Goal: Task Accomplishment & Management: Manage account settings

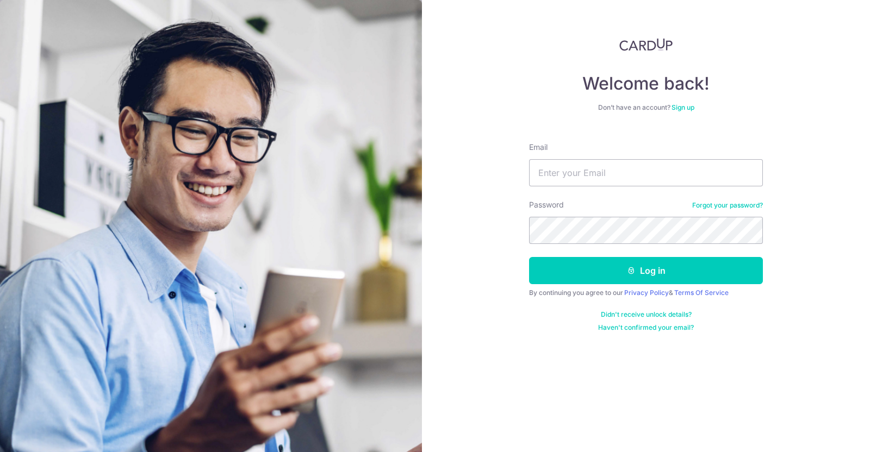
type input "[EMAIL_ADDRESS][DOMAIN_NAME]"
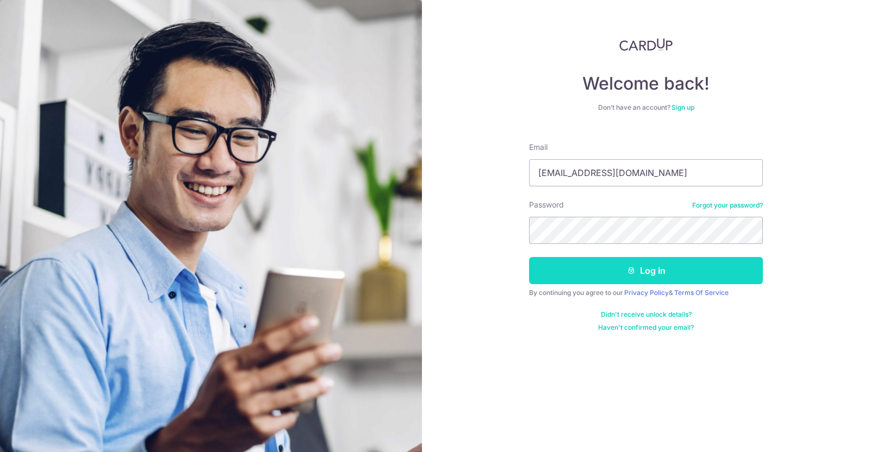
click at [634, 265] on button "Log in" at bounding box center [646, 270] width 234 height 27
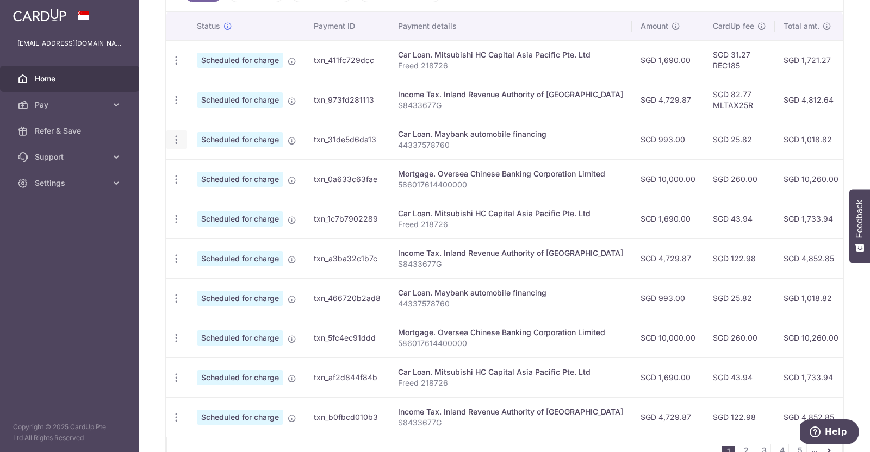
click at [169, 137] on div "Update payment Cancel payment Upload doc" at bounding box center [176, 140] width 20 height 20
click at [179, 141] on icon "button" at bounding box center [176, 139] width 11 height 11
click at [225, 174] on link "Update payment" at bounding box center [223, 170] width 113 height 26
radio input "true"
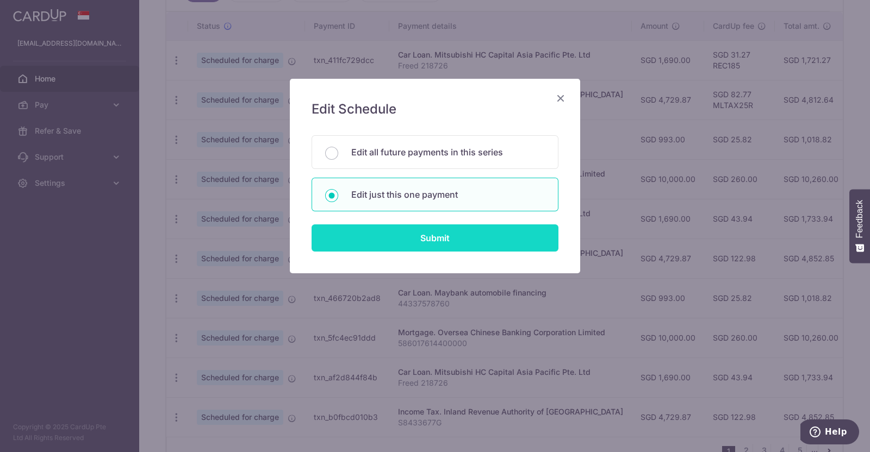
click at [427, 231] on input "Submit" at bounding box center [435, 238] width 247 height 27
radio input "true"
type input "993.00"
type input "27/10/2025"
type input "44337578760"
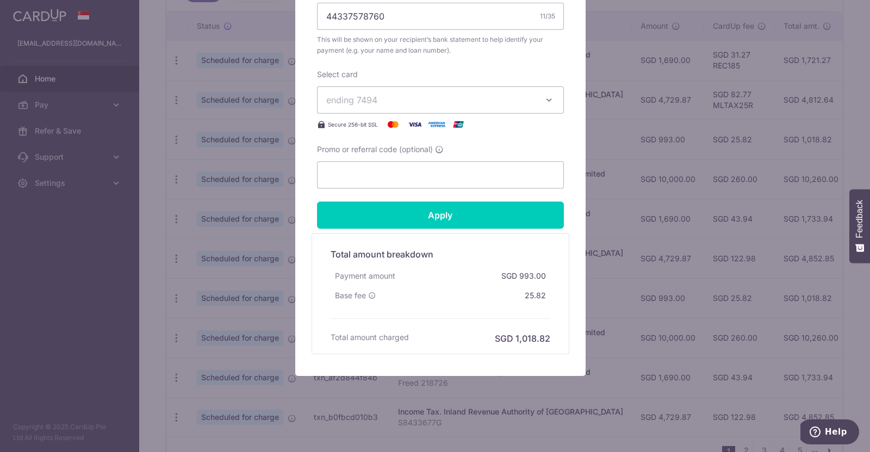
scroll to position [427, 0]
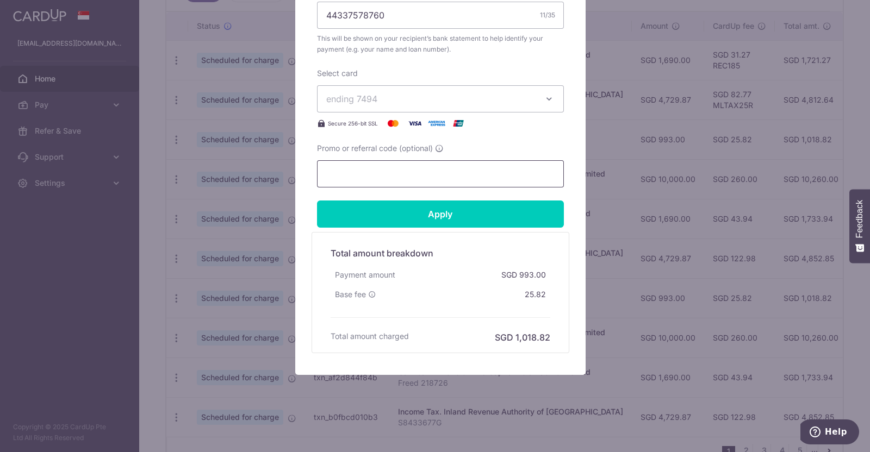
click at [396, 176] on input "Promo or referral code (optional)" at bounding box center [440, 173] width 247 height 27
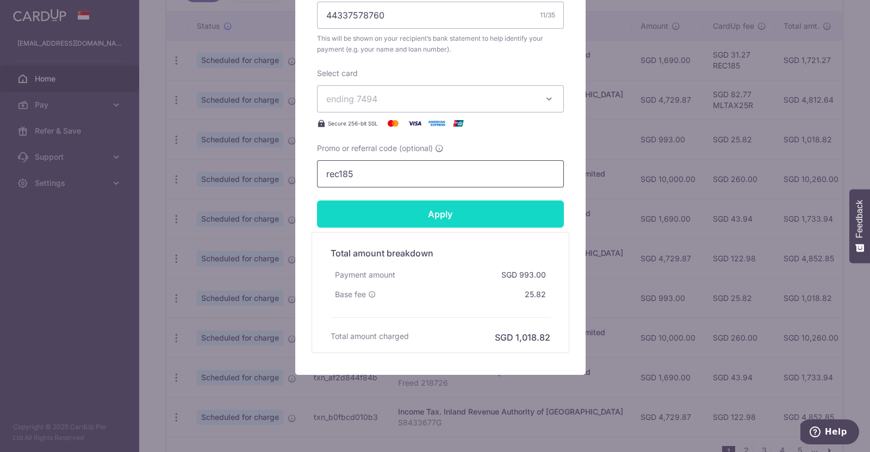
type input "rec185"
click at [408, 214] on input "Apply" at bounding box center [440, 214] width 247 height 27
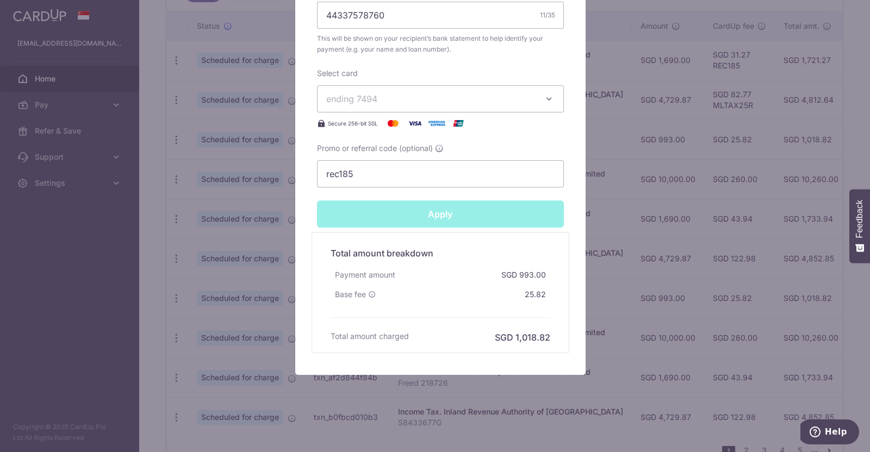
type input "Successfully Applied"
click at [628, 206] on div "Edit payment By clicking apply, you will make changes to all payments to Mayban…" at bounding box center [435, 226] width 870 height 452
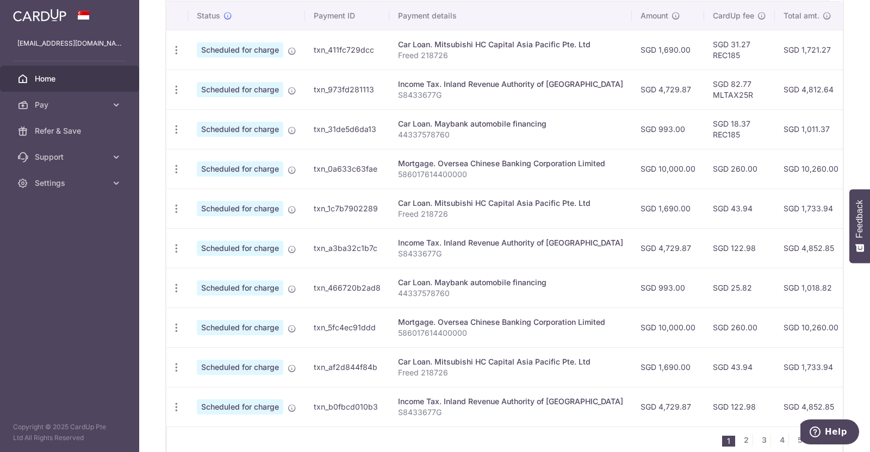
scroll to position [340, 0]
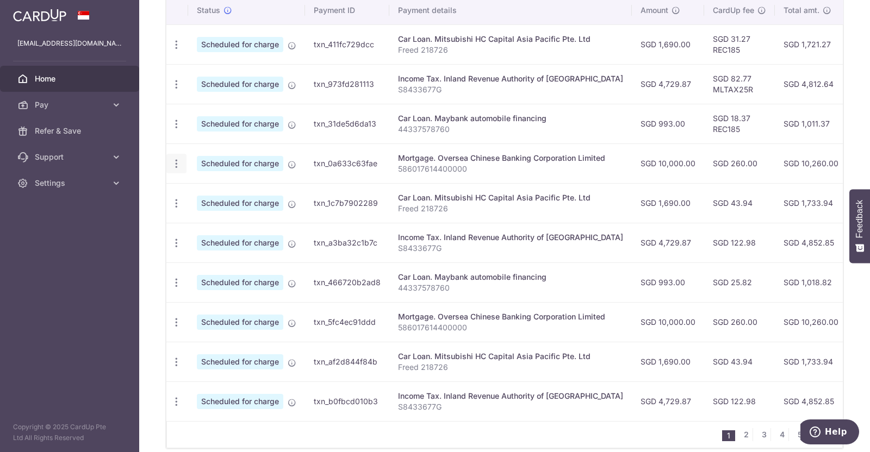
click at [178, 163] on icon "button" at bounding box center [176, 163] width 11 height 11
click at [219, 194] on span "Update payment" at bounding box center [234, 193] width 74 height 13
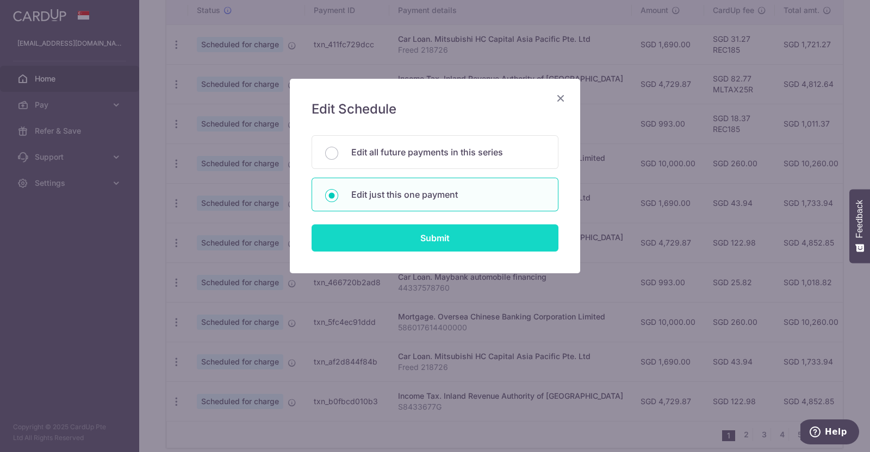
click at [421, 238] on input "Submit" at bounding box center [435, 238] width 247 height 27
radio input "true"
type input "10,000.00"
type input "03/11/2025"
type input "586017614400000"
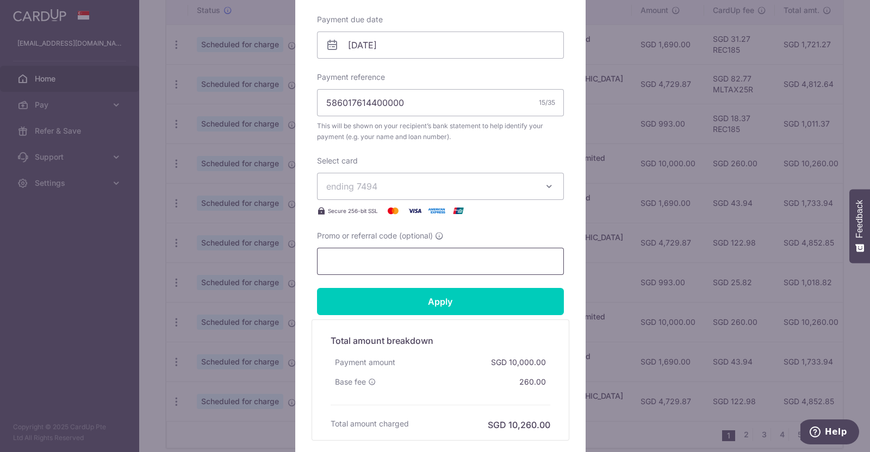
click at [427, 264] on input "Promo or referral code (optional)" at bounding box center [440, 261] width 247 height 27
drag, startPoint x: 427, startPoint y: 264, endPoint x: 117, endPoint y: 231, distance: 312.2
click at [150, 231] on div "Edit payment By clicking apply, you will make changes to all payments to Overse…" at bounding box center [435, 226] width 870 height 452
type input "rec185"
click at [454, 317] on form "By clicking apply, you will make changes to all payments to Oversea Chinese Ban…" at bounding box center [440, 112] width 247 height 658
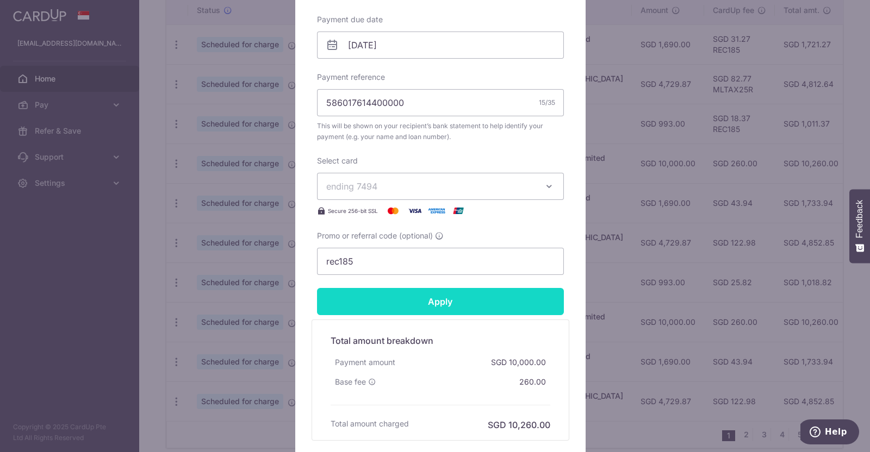
click at [456, 303] on input "Apply" at bounding box center [440, 301] width 247 height 27
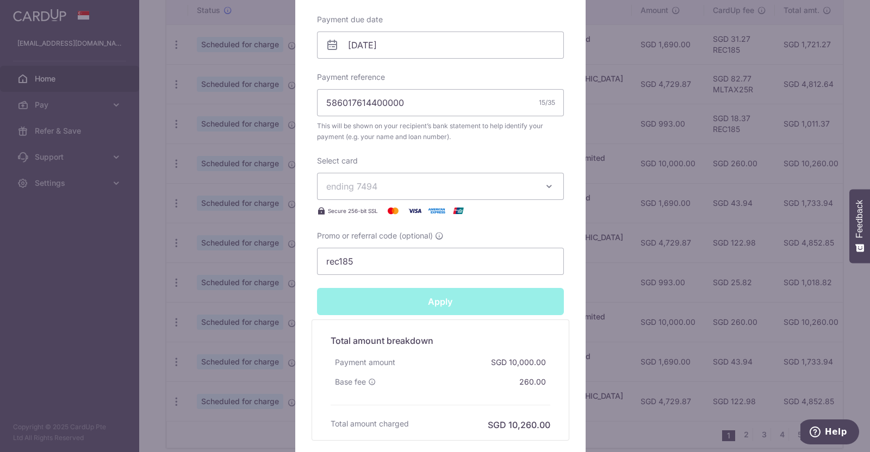
type input "Successfully Applied"
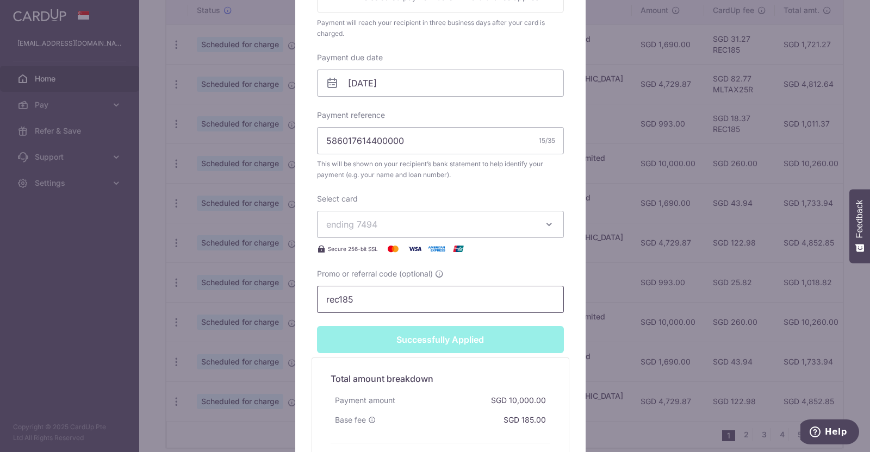
scroll to position [378, 0]
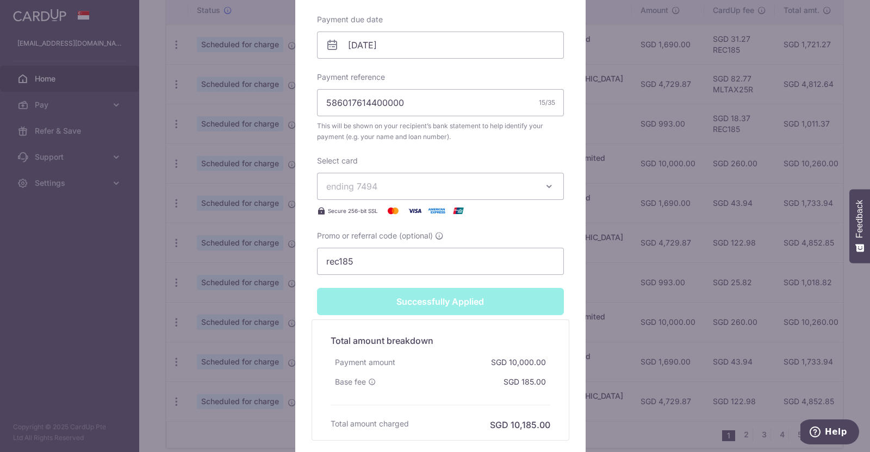
click at [146, 172] on div "Edit payment By clicking apply, you will make changes to all payments to Overse…" at bounding box center [435, 226] width 870 height 452
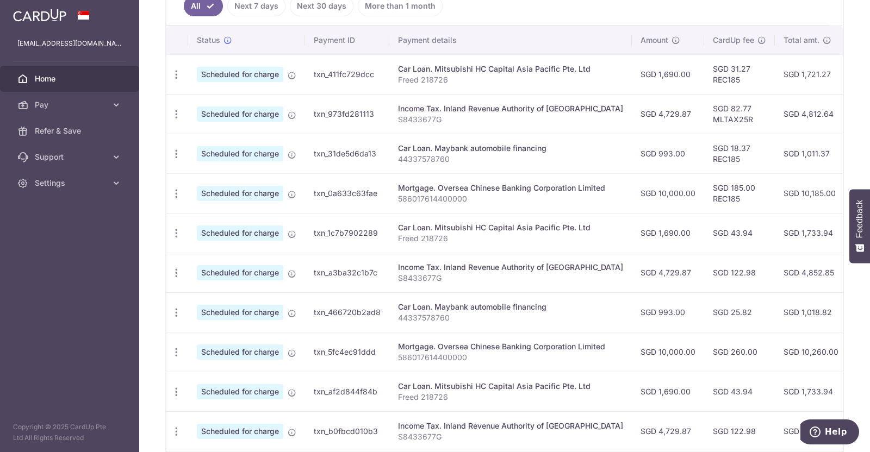
scroll to position [340, 0]
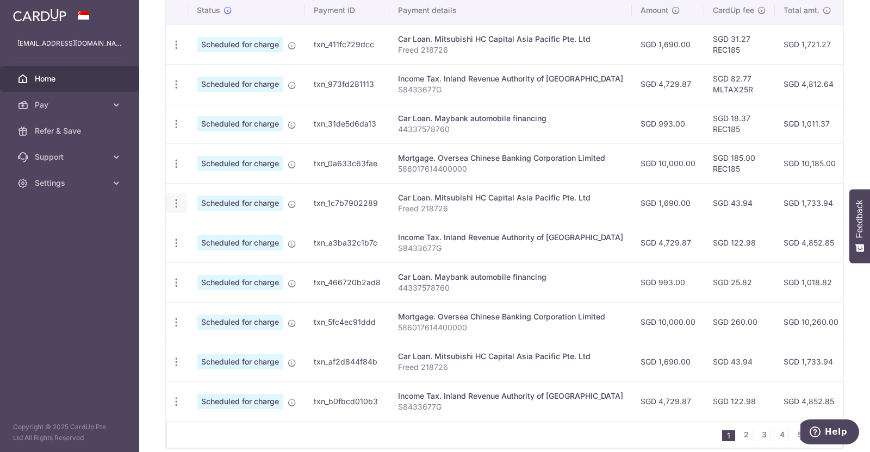
click at [174, 202] on icon "button" at bounding box center [176, 203] width 11 height 11
click at [227, 231] on span "Update payment" at bounding box center [234, 233] width 74 height 13
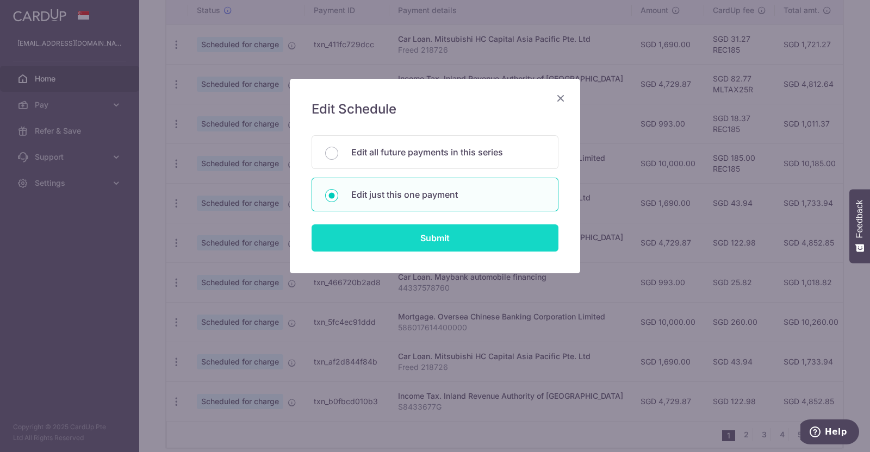
click at [420, 234] on input "Submit" at bounding box center [435, 238] width 247 height 27
radio input "true"
type input "1,690.00"
type input "16/11/2025"
type input "Freed 218726"
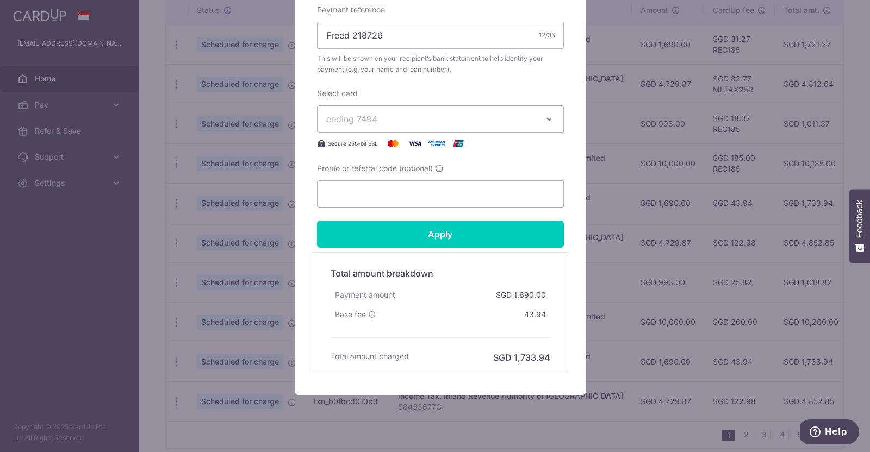
scroll to position [408, 0]
click at [425, 195] on input "Promo or referral code (optional)" at bounding box center [440, 193] width 247 height 27
paste input "rec185"
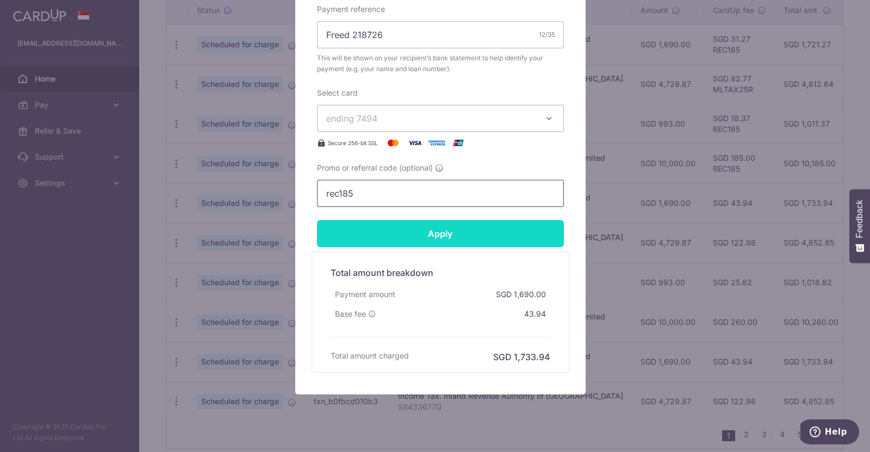
type input "rec185"
click at [426, 232] on input "Apply" at bounding box center [440, 233] width 247 height 27
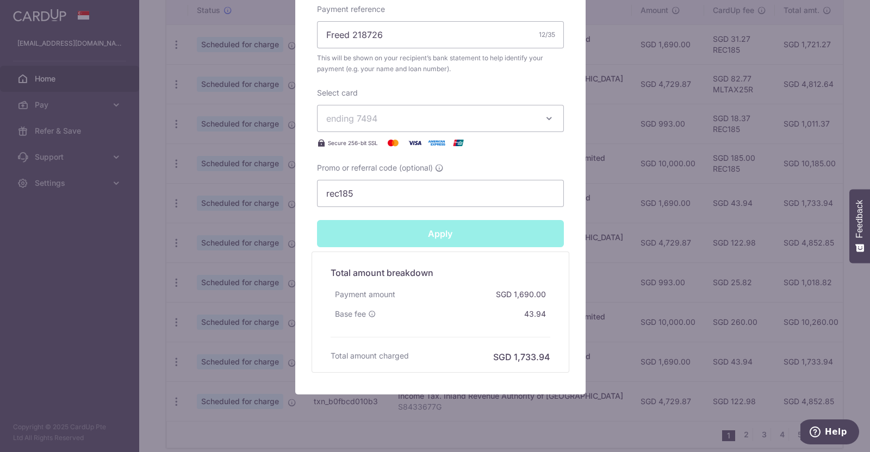
type input "Successfully Applied"
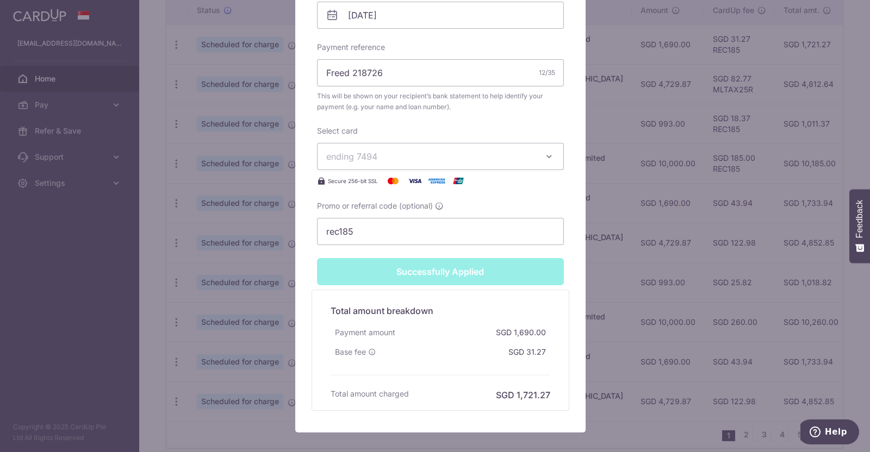
scroll to position [445, 0]
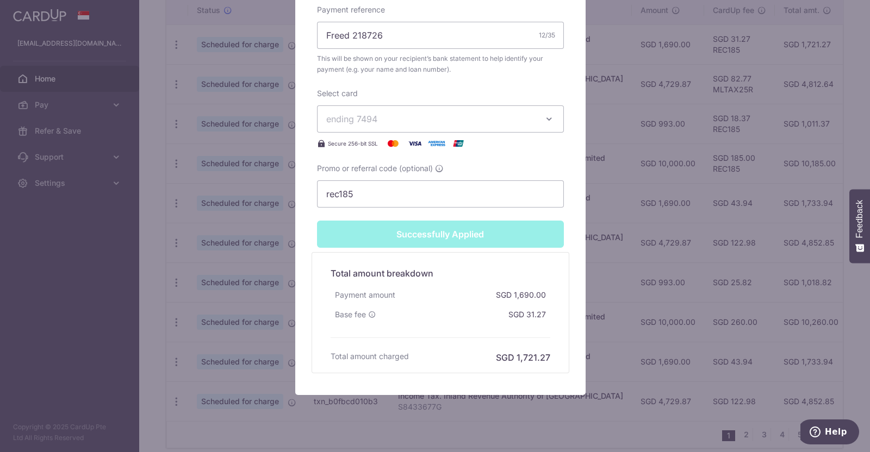
click at [219, 260] on div "Edit payment By clicking apply, you will make changes to all payments to Mitsub…" at bounding box center [435, 226] width 870 height 452
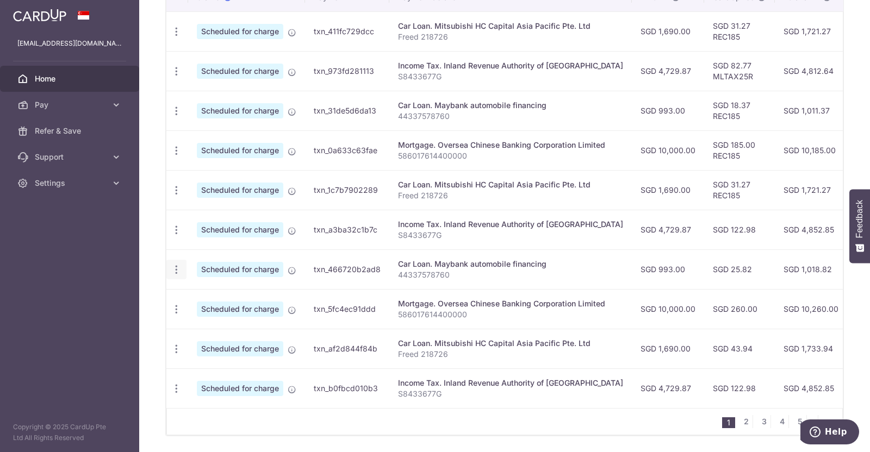
click at [176, 264] on icon "button" at bounding box center [176, 269] width 11 height 11
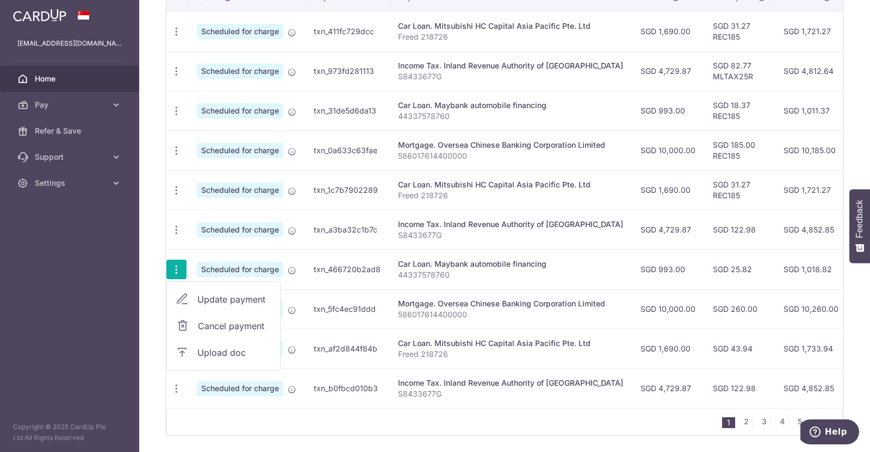
click at [233, 299] on span "Update payment" at bounding box center [234, 299] width 74 height 13
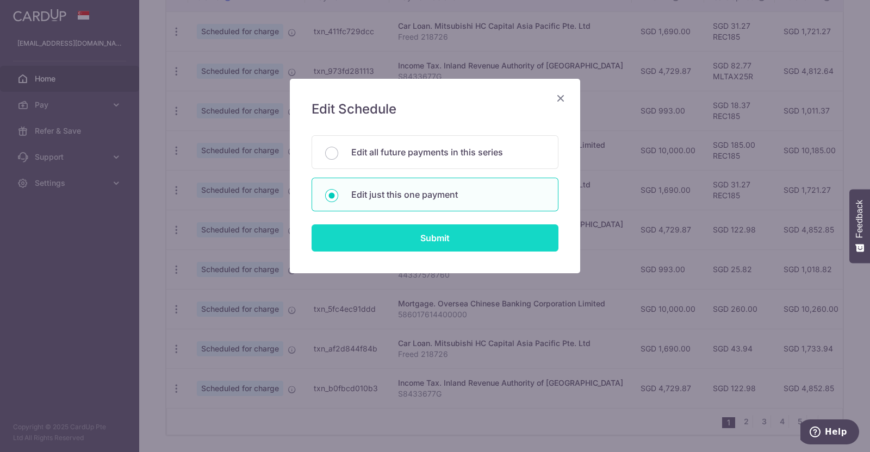
click at [426, 245] on input "Submit" at bounding box center [435, 238] width 247 height 27
radio input "true"
type input "993.00"
type input "[DATE]"
type input "44337578760"
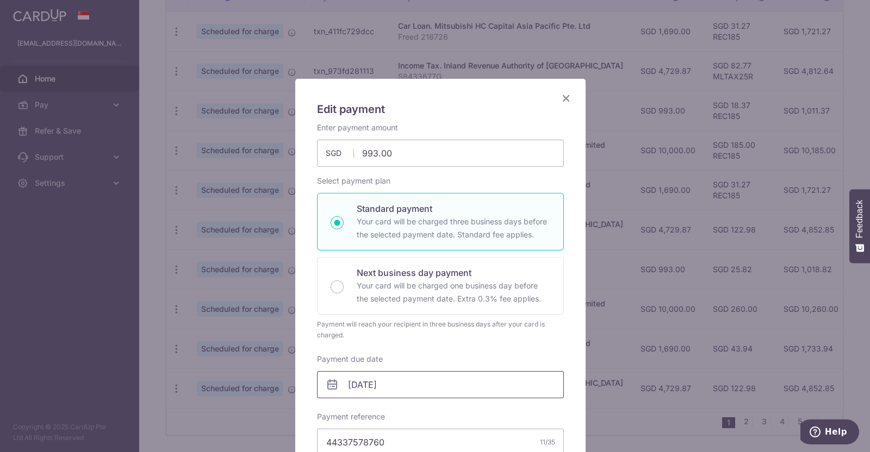
scroll to position [408, 0]
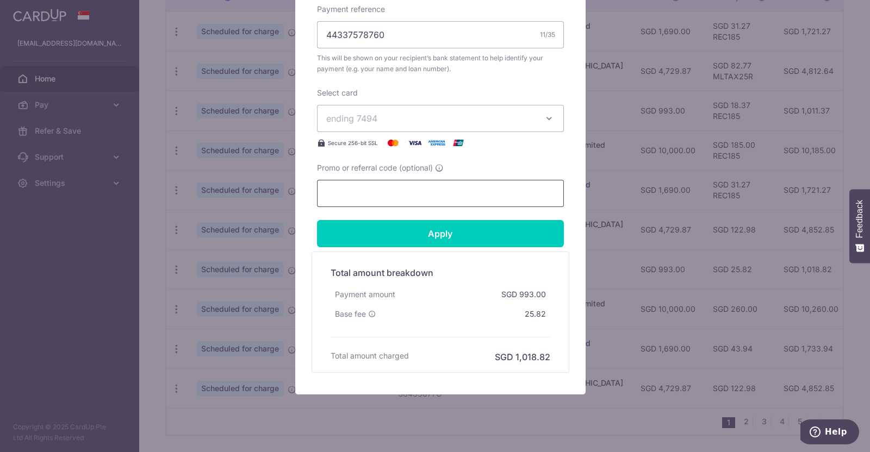
click at [412, 198] on input "Promo or referral code (optional)" at bounding box center [440, 193] width 247 height 27
paste input "rec185"
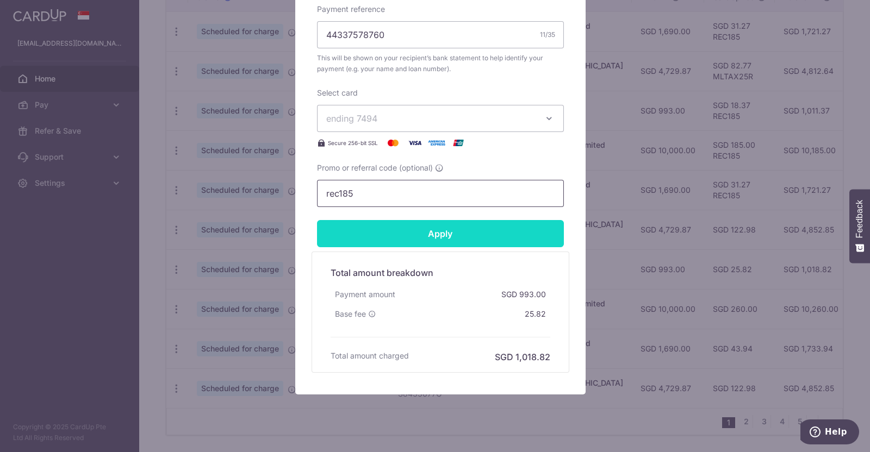
type input "rec185"
click at [416, 226] on input "Apply" at bounding box center [440, 233] width 247 height 27
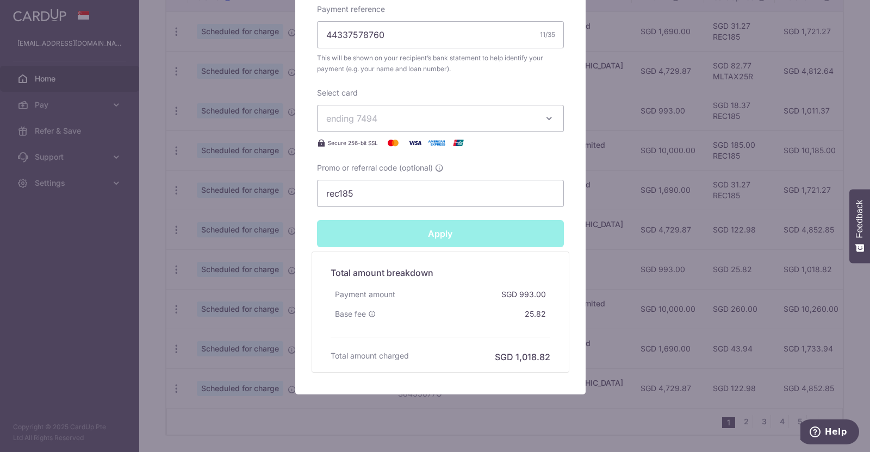
type input "Successfully Applied"
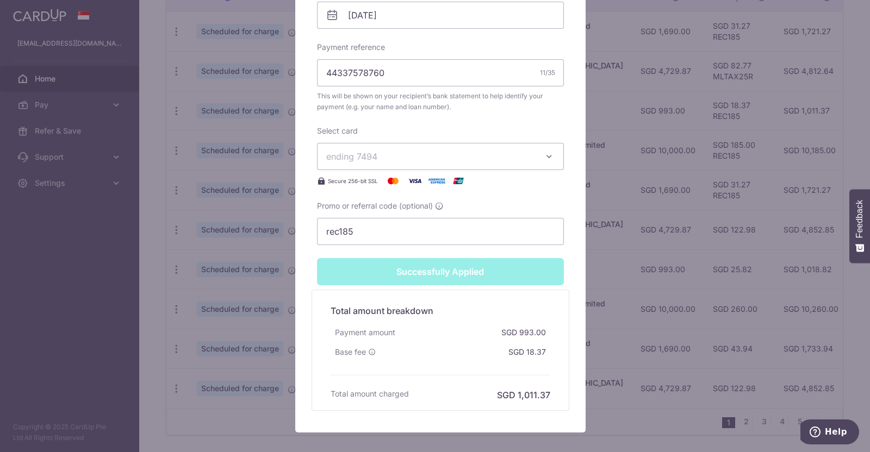
scroll to position [445, 0]
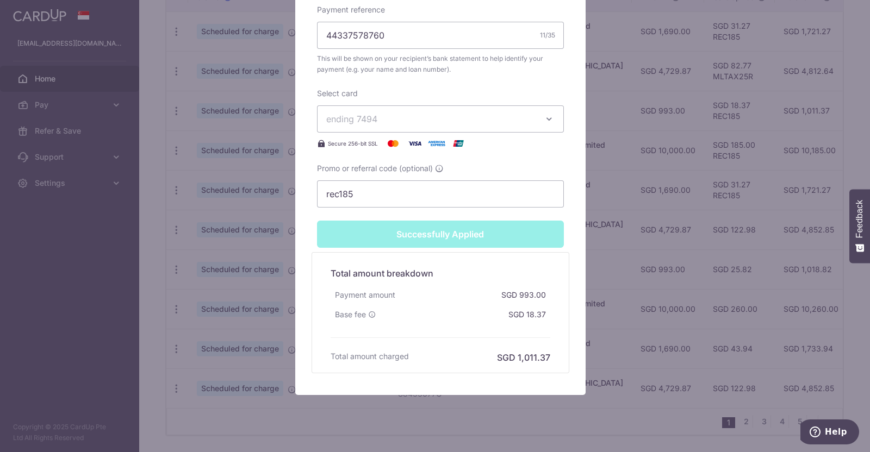
click at [133, 305] on div "Edit payment By clicking apply, you will make changes to all payments to Mayban…" at bounding box center [435, 226] width 870 height 452
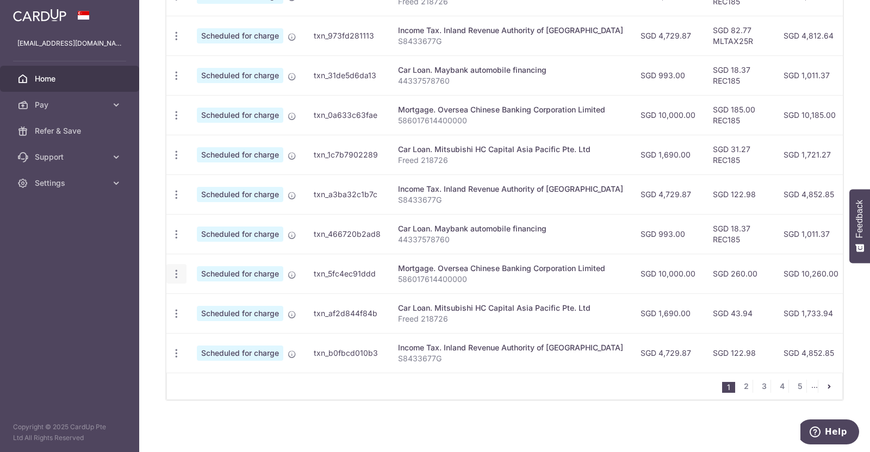
click at [172, 269] on icon "button" at bounding box center [176, 274] width 11 height 11
click at [227, 298] on span "Update payment" at bounding box center [234, 303] width 74 height 13
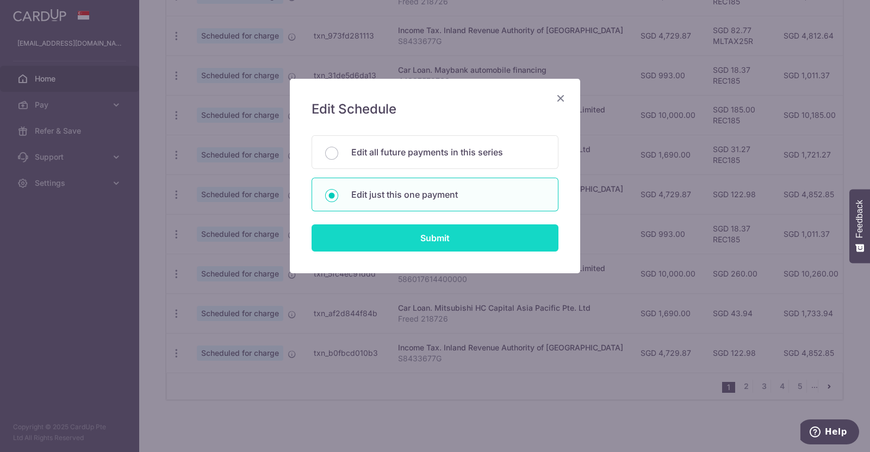
click at [423, 239] on input "Submit" at bounding box center [435, 238] width 247 height 27
radio input "true"
type input "10,000.00"
type input "[DATE]"
type input "586017614400000"
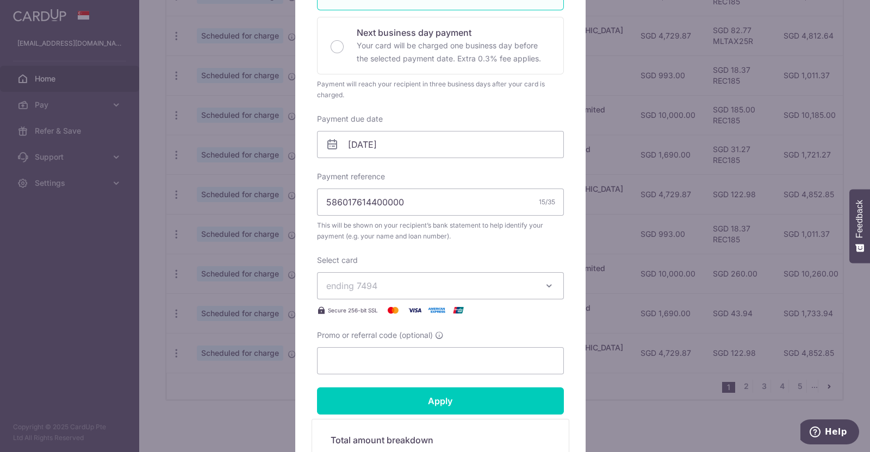
scroll to position [427, 0]
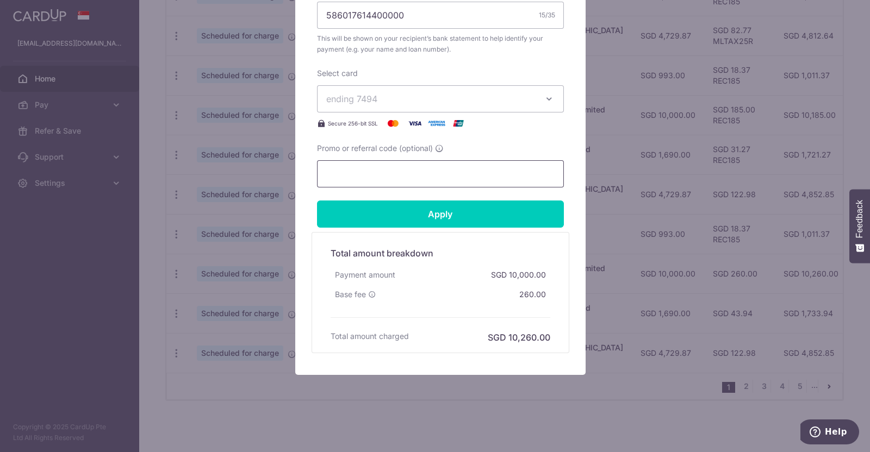
click at [409, 176] on input "Promo or referral code (optional)" at bounding box center [440, 173] width 247 height 27
paste input "rec185"
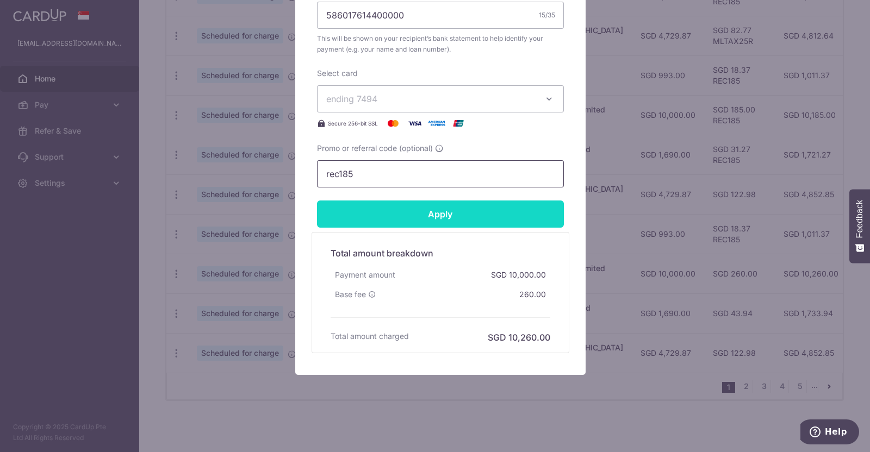
type input "rec185"
click at [411, 210] on input "Apply" at bounding box center [440, 214] width 247 height 27
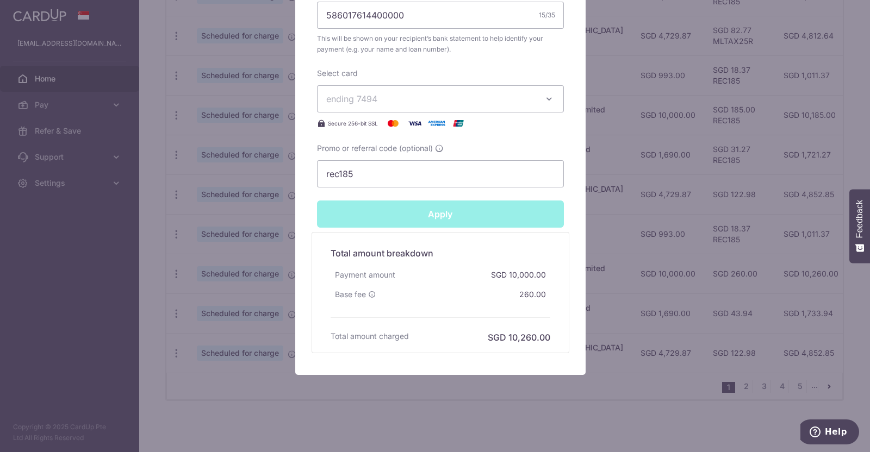
type input "Successfully Applied"
click at [154, 264] on div "Edit payment By clicking apply, you will make changes to all payments to Overse…" at bounding box center [435, 226] width 870 height 452
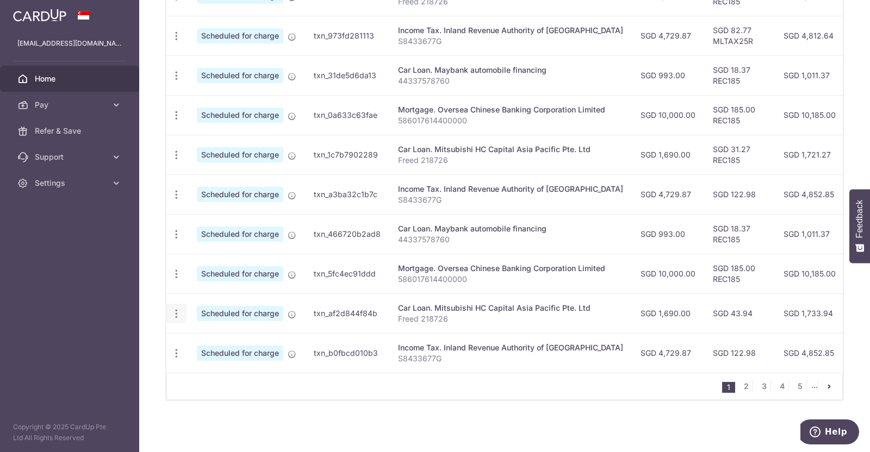
click at [178, 309] on icon "button" at bounding box center [176, 313] width 11 height 11
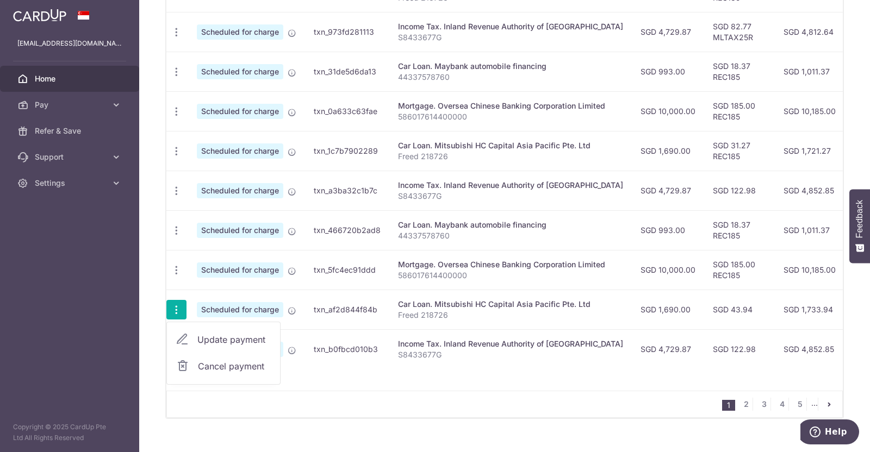
click at [250, 339] on span "Update payment" at bounding box center [234, 339] width 74 height 13
radio input "true"
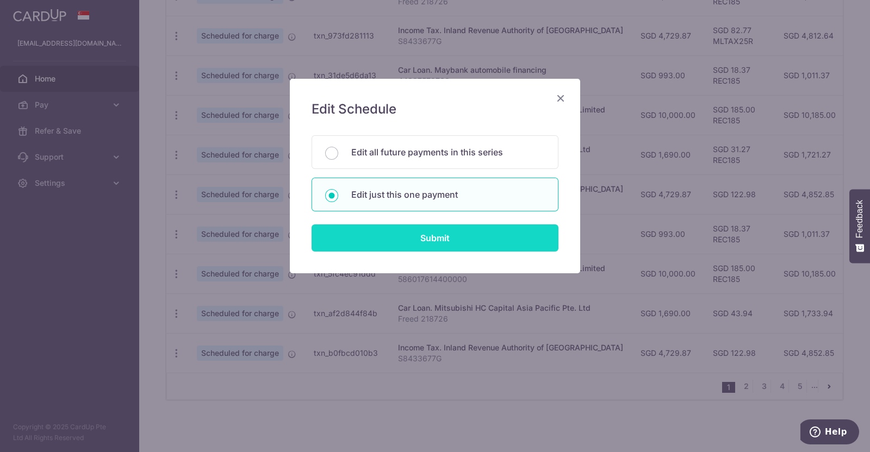
click at [450, 233] on input "Submit" at bounding box center [435, 238] width 247 height 27
radio input "true"
type input "1,690.00"
type input "[DATE]"
type input "Freed 218726"
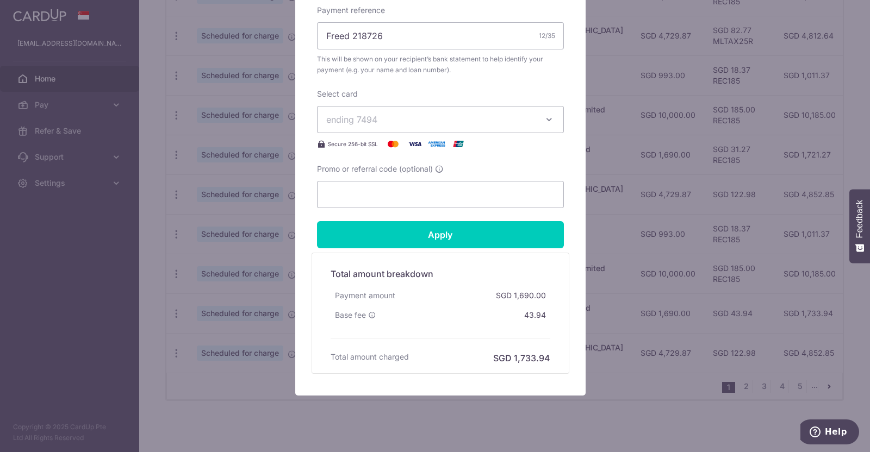
scroll to position [408, 0]
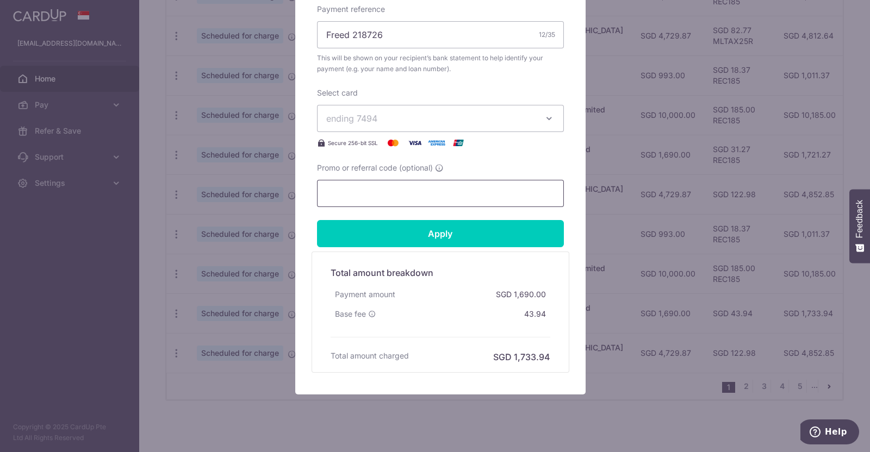
click at [411, 197] on input "Promo or referral code (optional)" at bounding box center [440, 193] width 247 height 27
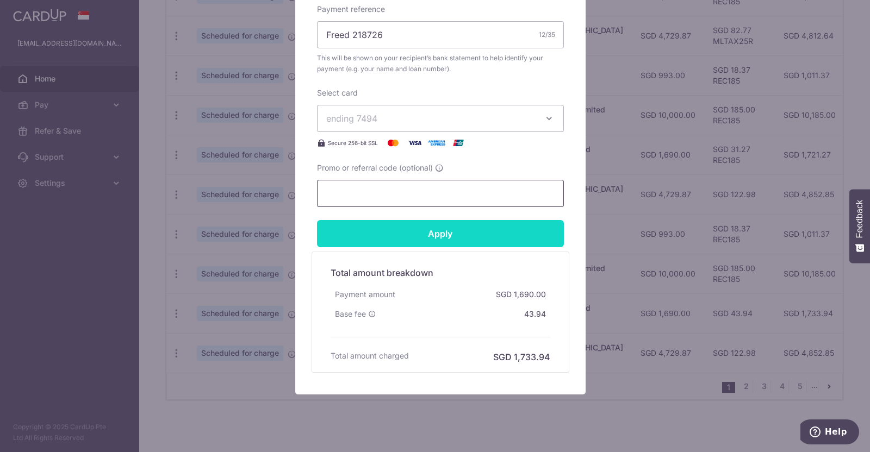
paste input "rec185"
type input "rec185"
click at [411, 230] on input "Apply" at bounding box center [440, 233] width 247 height 27
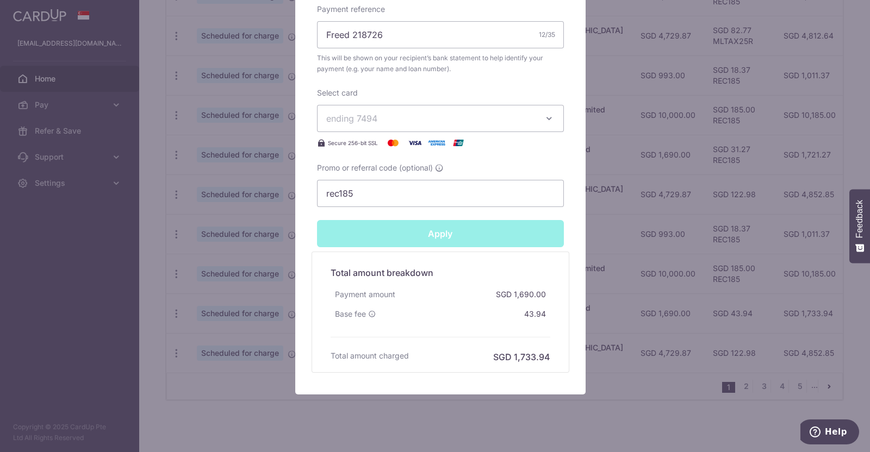
type input "Successfully Applied"
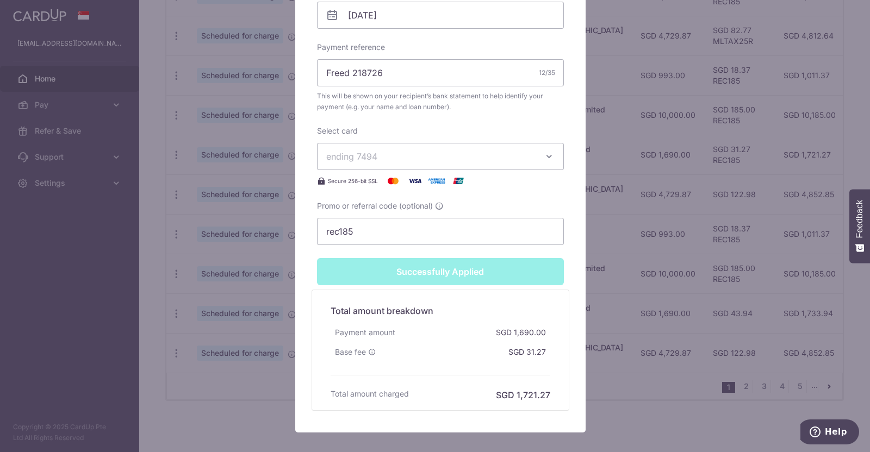
scroll to position [445, 0]
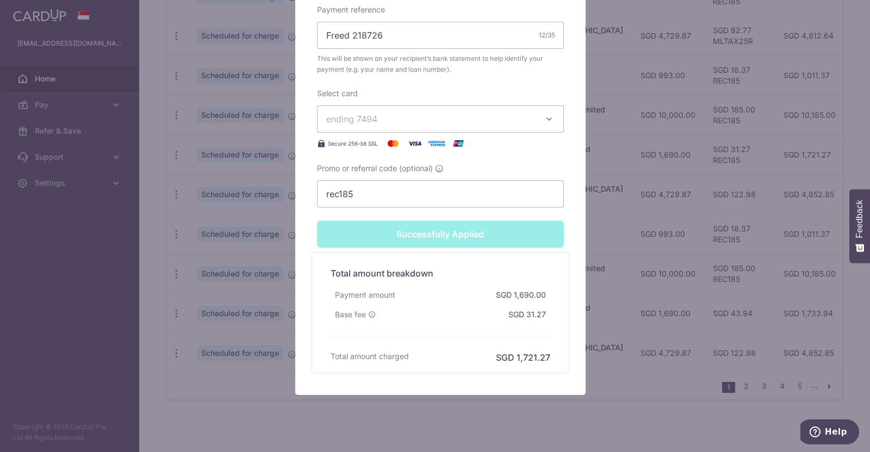
click at [145, 309] on div "Edit payment By clicking apply, you will make changes to all payments to Mitsub…" at bounding box center [435, 226] width 870 height 452
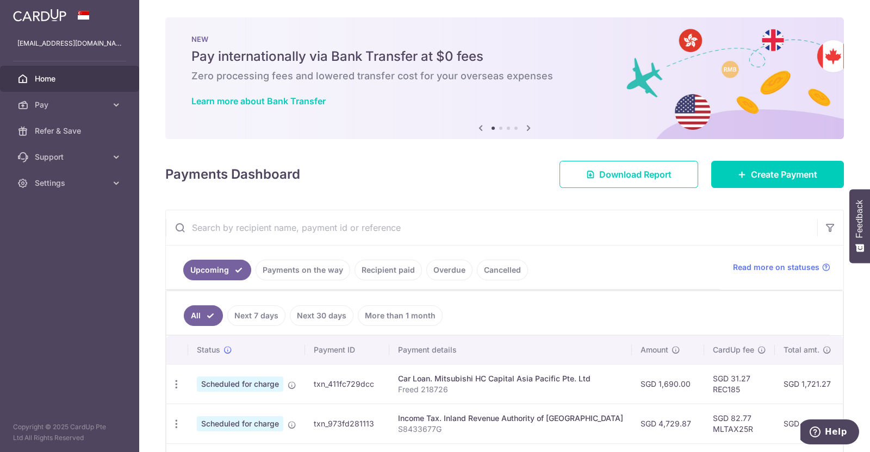
scroll to position [217, 0]
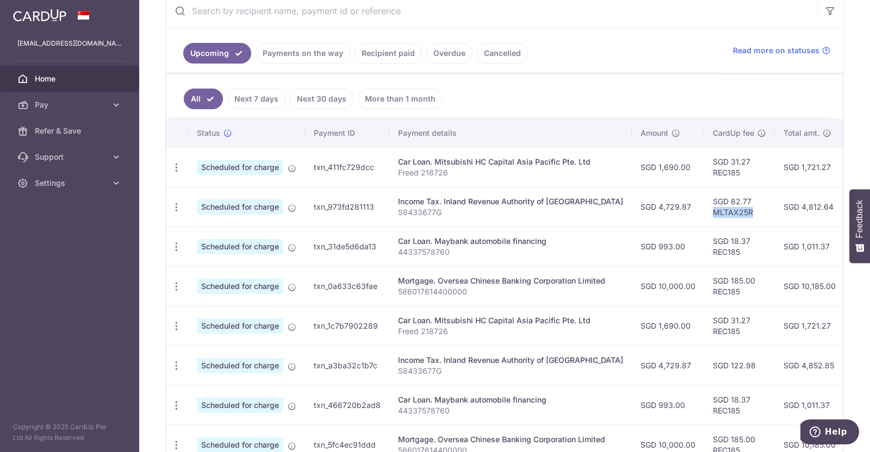
drag, startPoint x: 694, startPoint y: 210, endPoint x: 730, endPoint y: 209, distance: 35.4
click at [730, 209] on td "SGD 82.77 MLTAX25R" at bounding box center [739, 207] width 71 height 40
copy td "MLTAX25R"
click at [177, 366] on icon "button" at bounding box center [176, 365] width 11 height 11
click at [223, 394] on span "Update payment" at bounding box center [234, 395] width 74 height 13
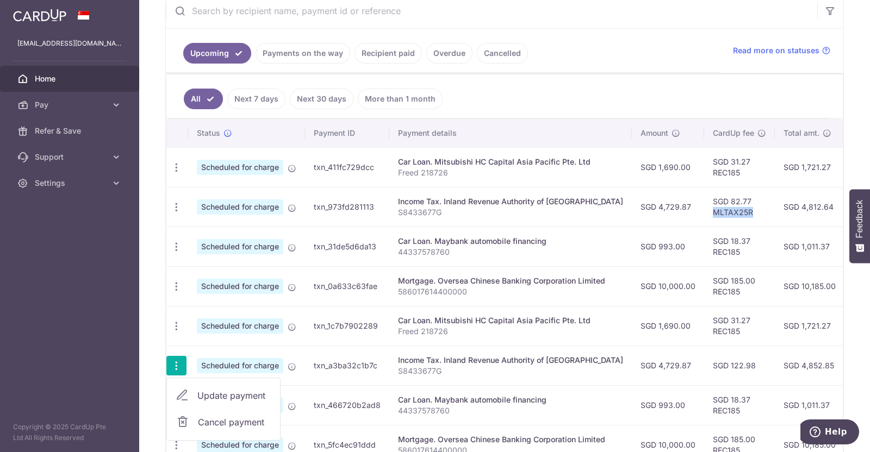
radio input "true"
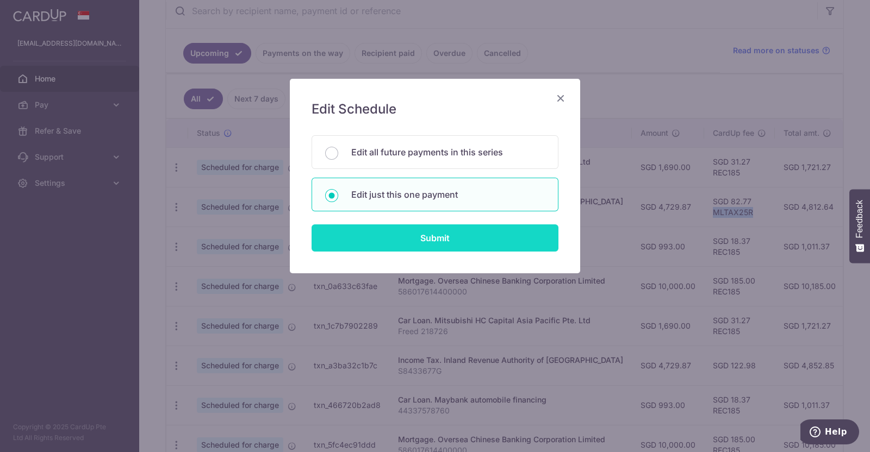
click at [430, 227] on input "Submit" at bounding box center [435, 238] width 247 height 27
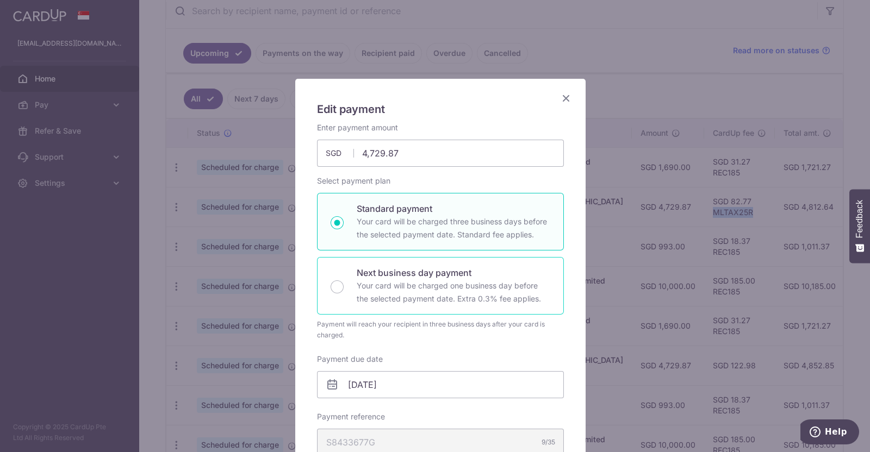
scroll to position [427, 0]
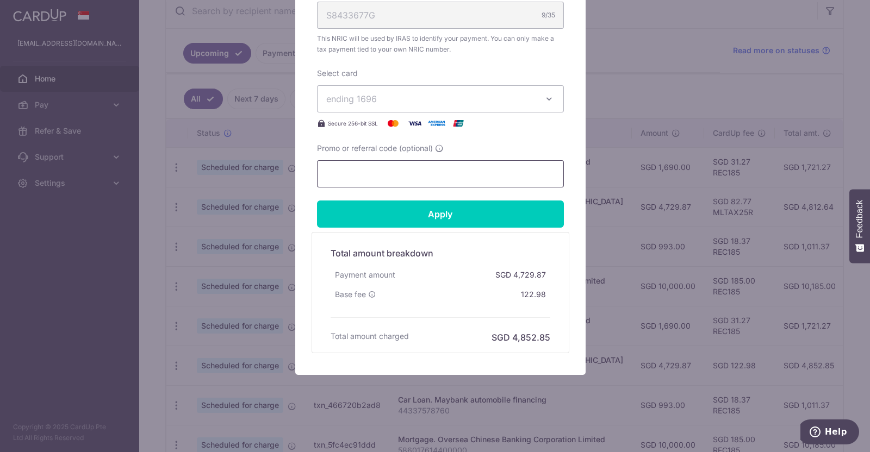
click at [408, 169] on input "Promo or referral code (optional)" at bounding box center [440, 173] width 247 height 27
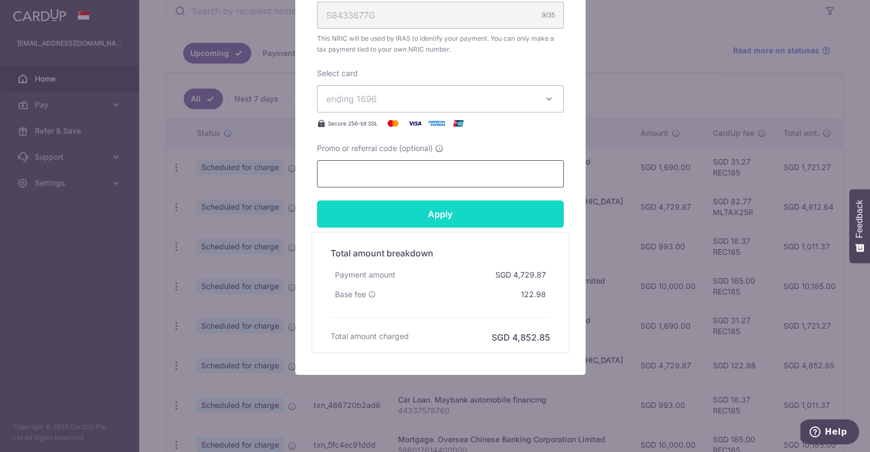
paste input "MLTAX25R"
type input "MLTAX25R"
click at [424, 215] on input "Apply" at bounding box center [440, 214] width 247 height 27
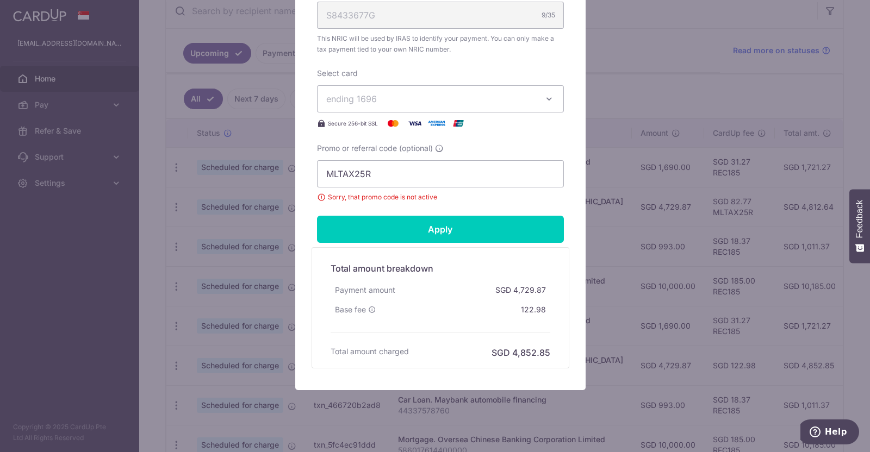
click at [160, 251] on div "Edit payment By clicking apply, you will make changes to all payments to Inland…" at bounding box center [435, 226] width 870 height 452
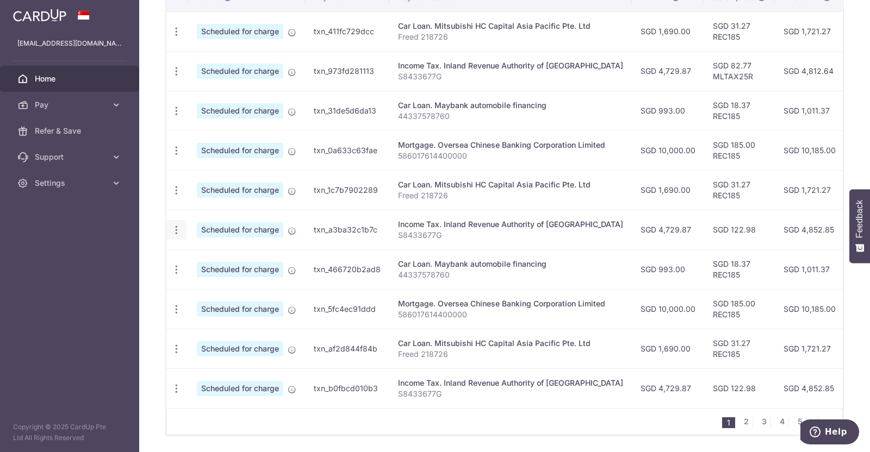
click at [177, 227] on icon "button" at bounding box center [176, 230] width 11 height 11
click at [213, 260] on span "Update payment" at bounding box center [234, 259] width 74 height 13
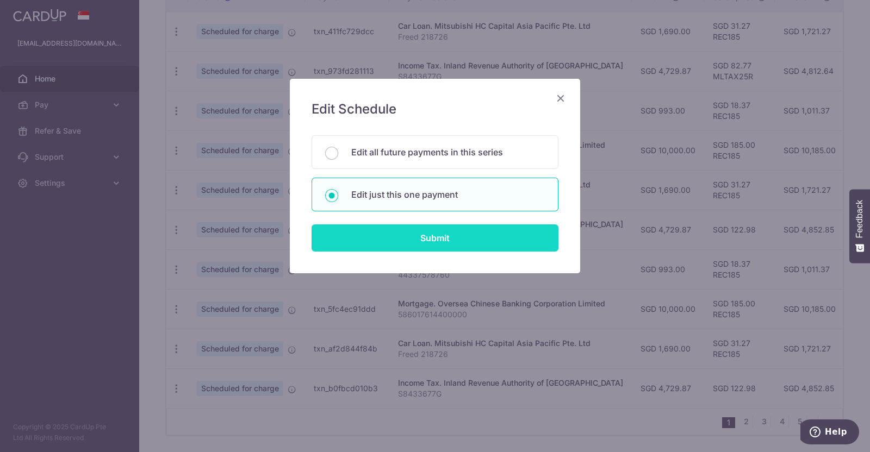
click at [416, 232] on input "Submit" at bounding box center [435, 238] width 247 height 27
radio input "true"
type input "4,729.87"
type input "[DATE]"
type input "S8433677G"
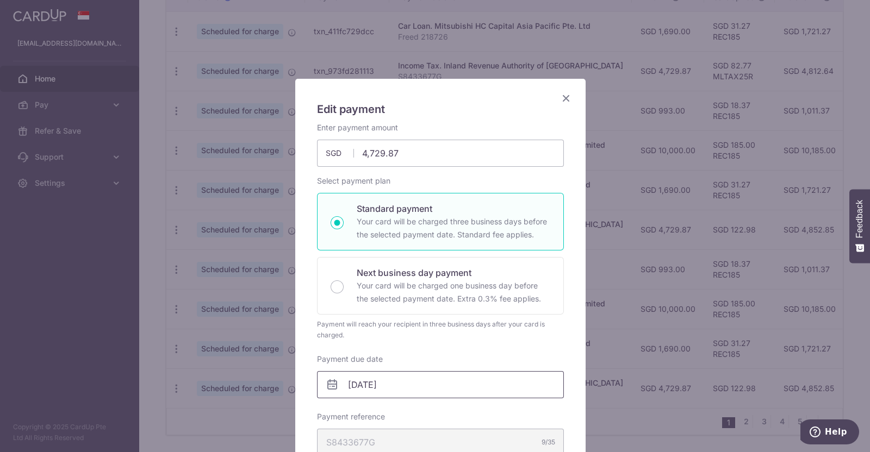
scroll to position [408, 0]
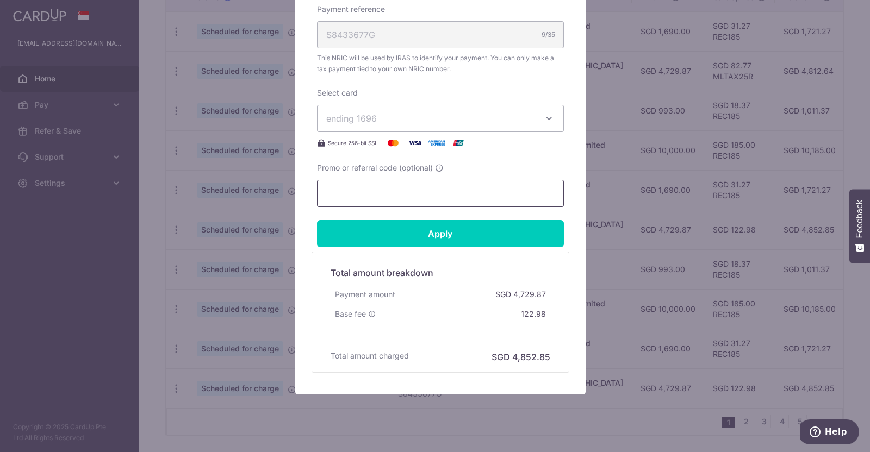
click at [398, 201] on input "Promo or referral code (optional)" at bounding box center [440, 193] width 247 height 27
paste input "MLTAX25R"
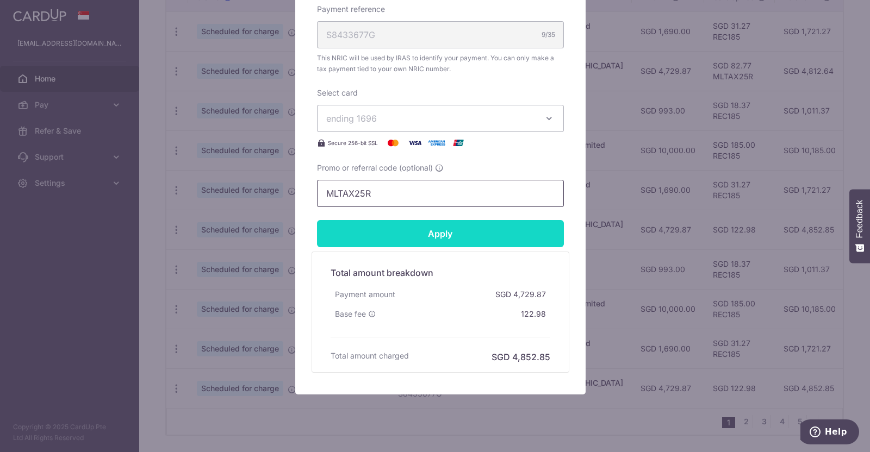
type input "MLTAX25R"
click at [414, 226] on input "Apply" at bounding box center [440, 233] width 247 height 27
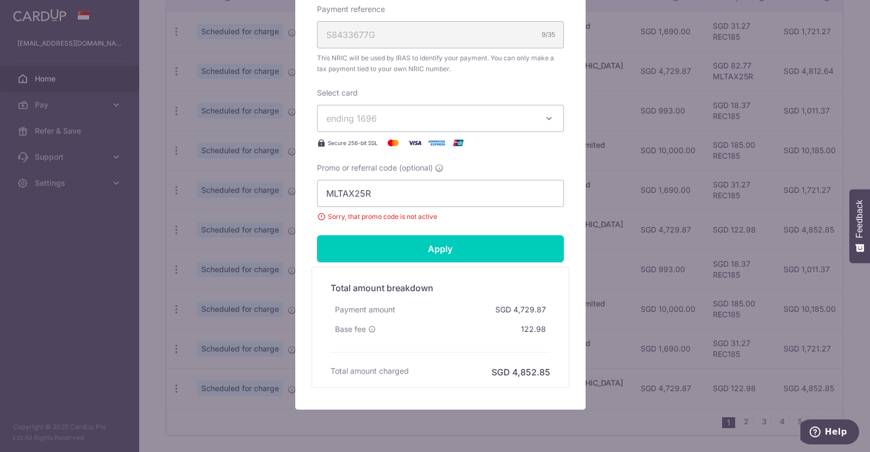
click at [611, 228] on div "Edit payment By clicking apply, you will make changes to all payments to Inland…" at bounding box center [435, 226] width 870 height 452
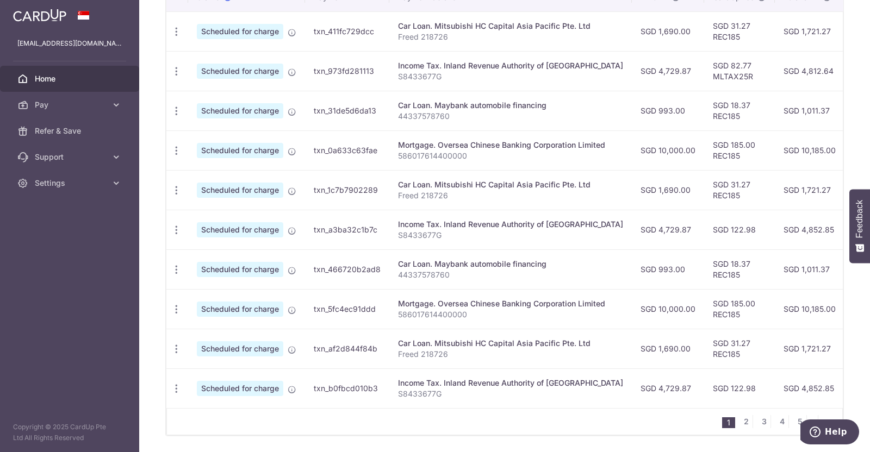
scroll to position [217, 0]
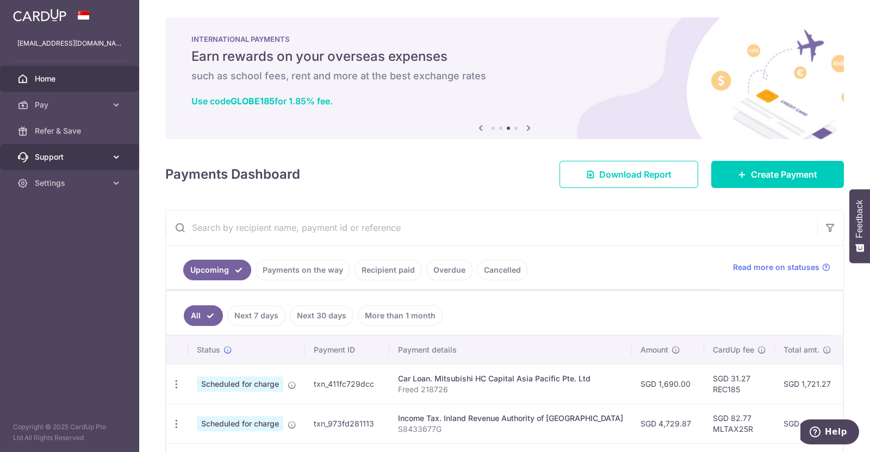
click at [117, 158] on icon at bounding box center [116, 157] width 11 height 11
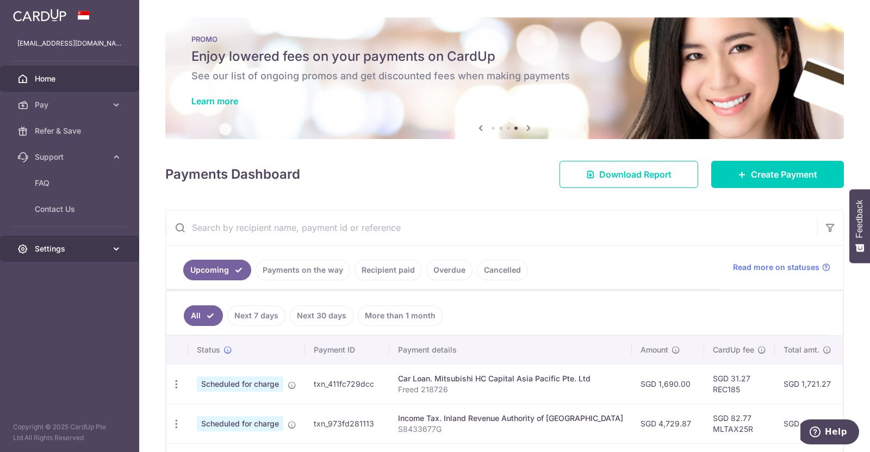
click at [119, 251] on icon at bounding box center [116, 249] width 11 height 11
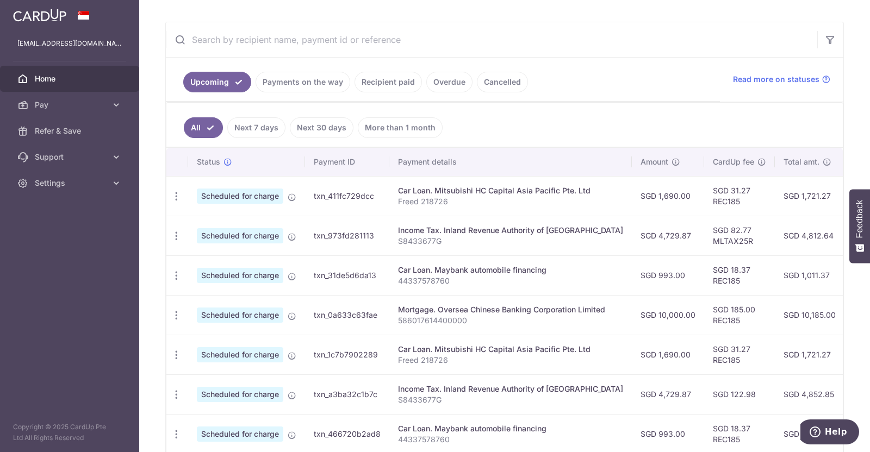
scroll to position [340, 0]
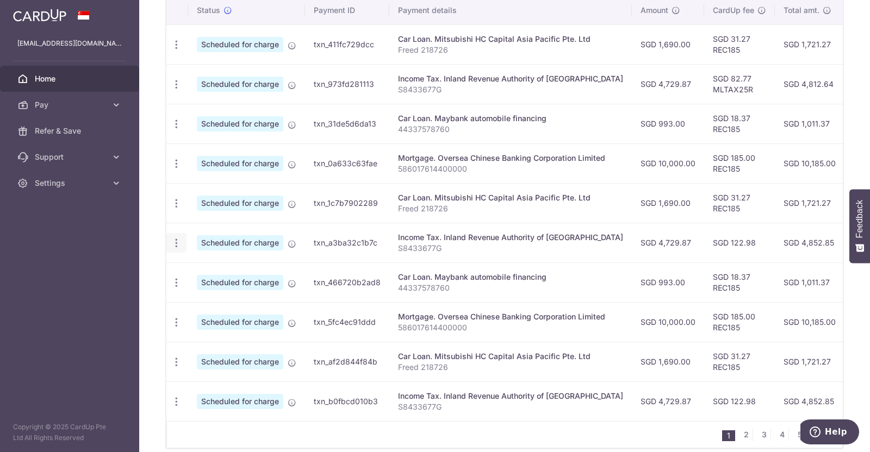
click at [174, 238] on icon "button" at bounding box center [176, 243] width 11 height 11
click at [209, 269] on span "Update payment" at bounding box center [234, 272] width 74 height 13
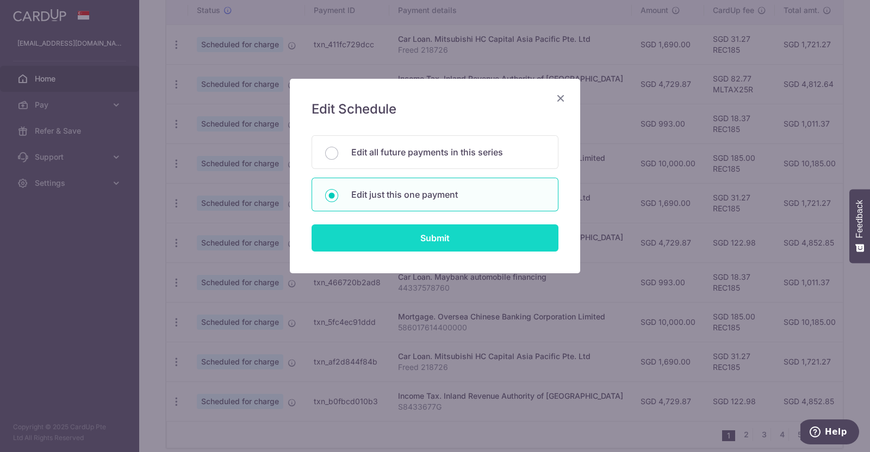
click at [414, 230] on input "Submit" at bounding box center [435, 238] width 247 height 27
radio input "true"
type input "4,729.87"
type input "[DATE]"
type input "S8433677G"
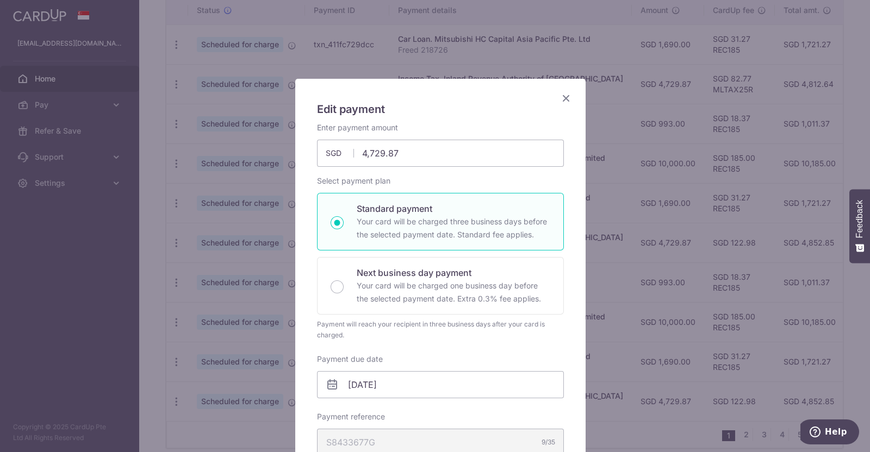
scroll to position [408, 0]
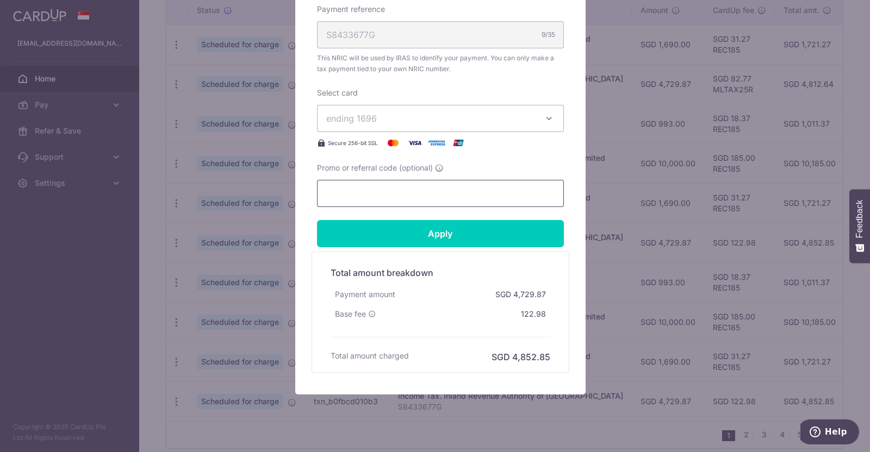
click at [389, 197] on input "Promo or referral code (optional)" at bounding box center [440, 193] width 247 height 27
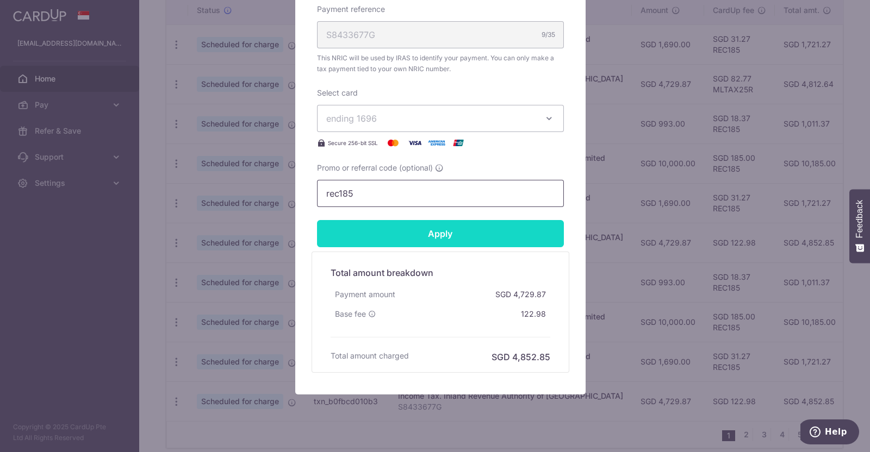
type input "rec185"
click at [405, 227] on input "Apply" at bounding box center [440, 233] width 247 height 27
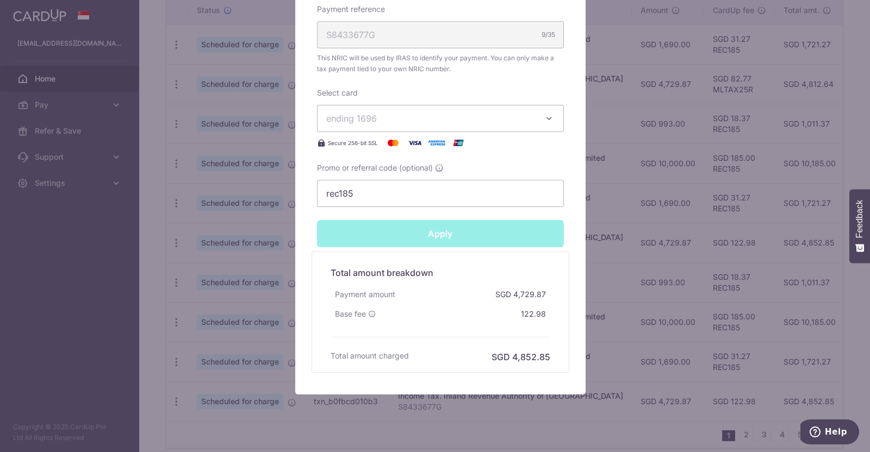
type input "Successfully Applied"
click at [642, 142] on div "Edit payment By clicking apply, you will make changes to all payments to Inland…" at bounding box center [435, 226] width 870 height 452
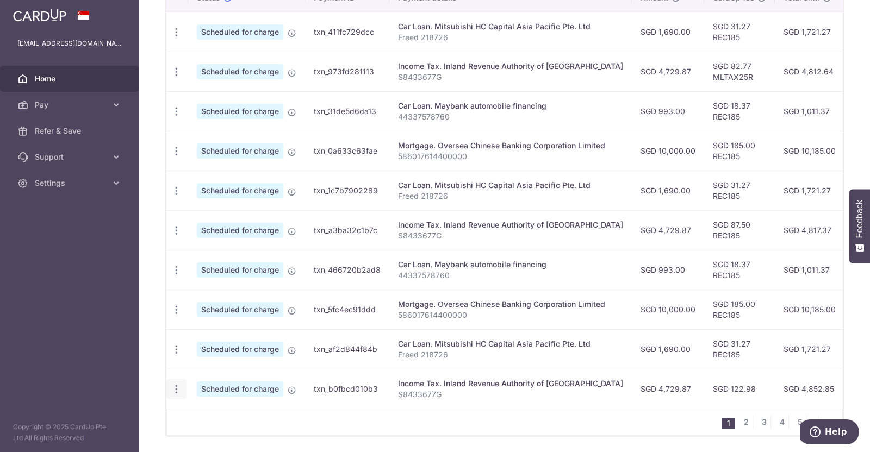
click at [178, 384] on icon "button" at bounding box center [176, 389] width 11 height 11
click at [238, 413] on span "Update payment" at bounding box center [234, 419] width 74 height 13
radio input "true"
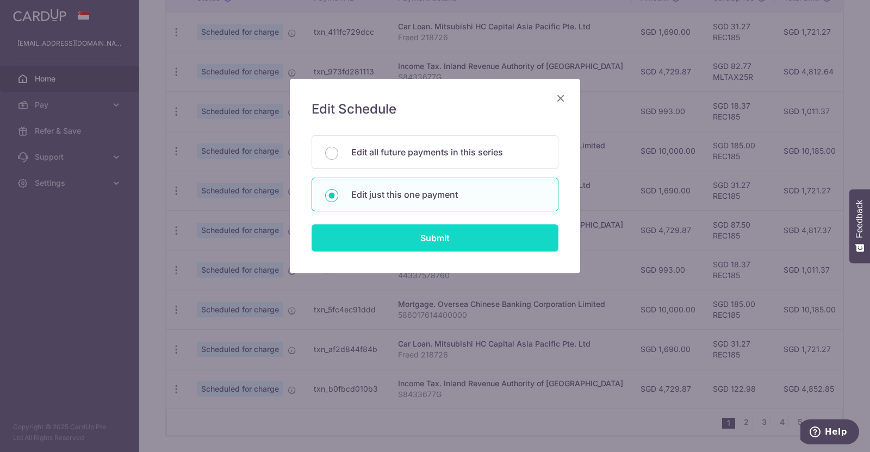
click at [427, 229] on input "Submit" at bounding box center [435, 238] width 247 height 27
radio input "true"
type input "4,729.87"
type input "[DATE]"
type input "S8433677G"
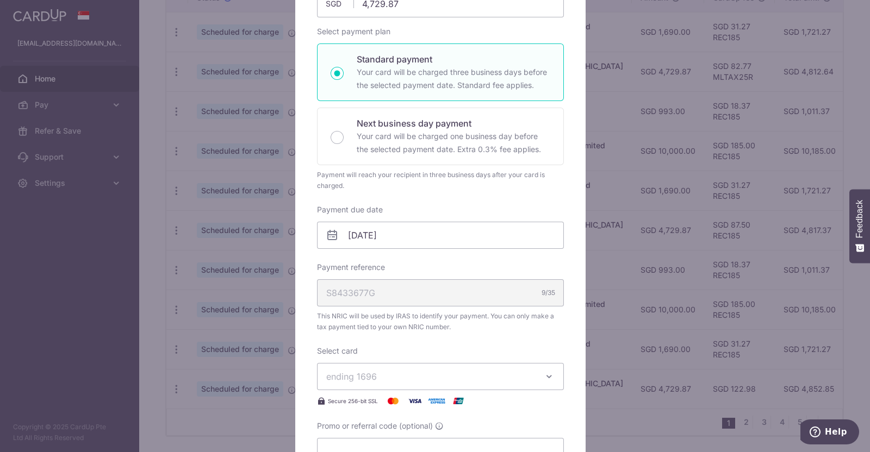
scroll to position [340, 0]
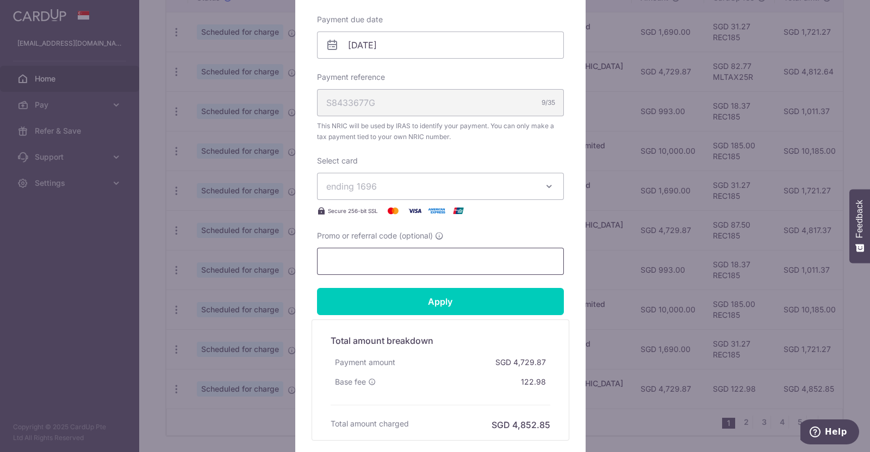
click at [408, 263] on input "Promo or referral code (optional)" at bounding box center [440, 261] width 247 height 27
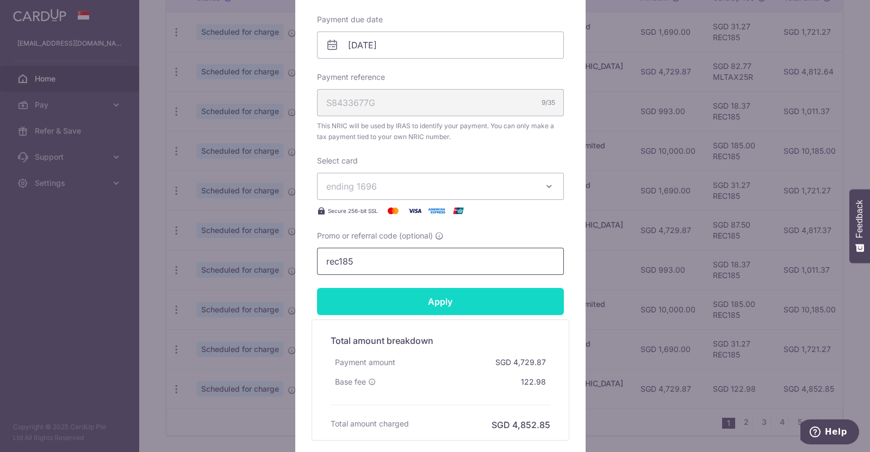
type input "rec185"
click at [428, 297] on input "Apply" at bounding box center [440, 301] width 247 height 27
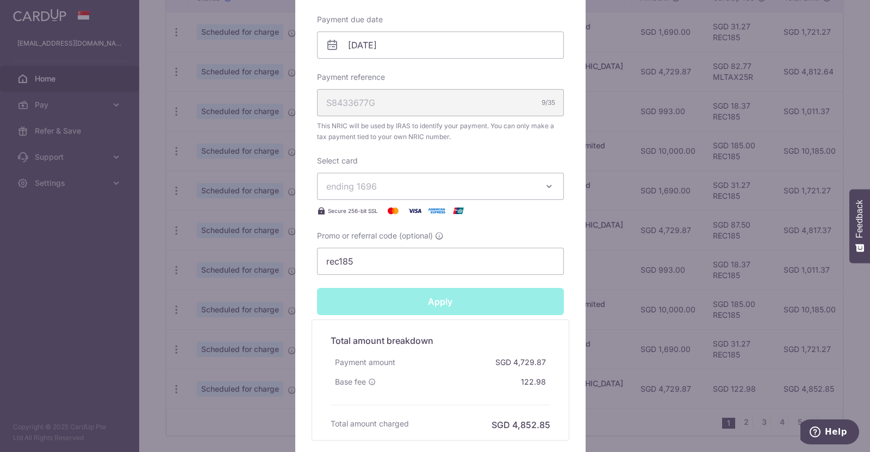
type input "Successfully Applied"
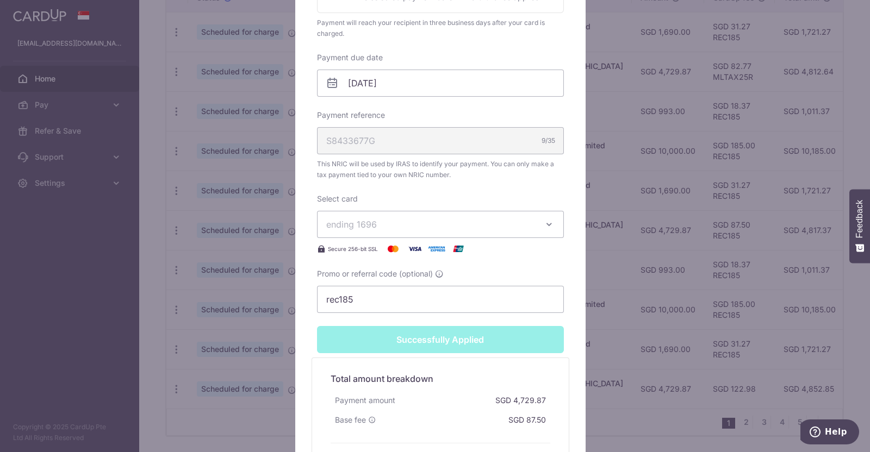
scroll to position [378, 0]
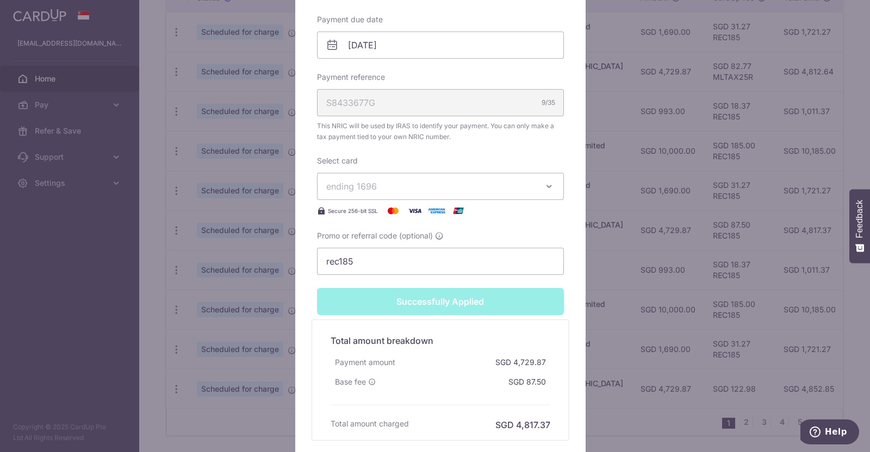
click at [160, 135] on div "Edit payment By clicking apply, you will make changes to all payments to Inland…" at bounding box center [435, 226] width 870 height 452
